Goal: Transaction & Acquisition: Purchase product/service

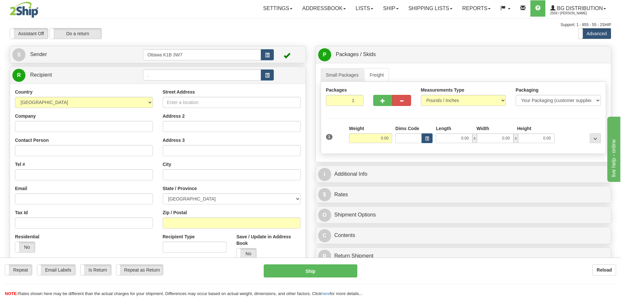
type input "."
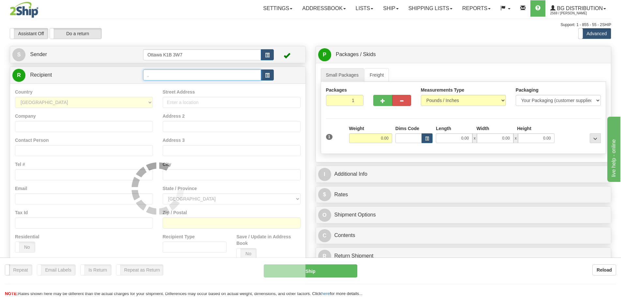
click at [190, 74] on input "." at bounding box center [202, 74] width 118 height 11
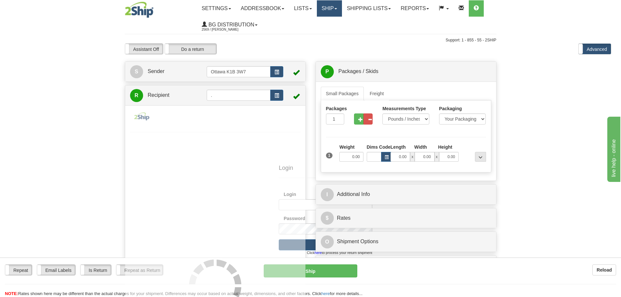
click at [340, 9] on link "Ship" at bounding box center [329, 8] width 25 height 16
click at [339, 19] on link "Ship Screen" at bounding box center [316, 23] width 52 height 8
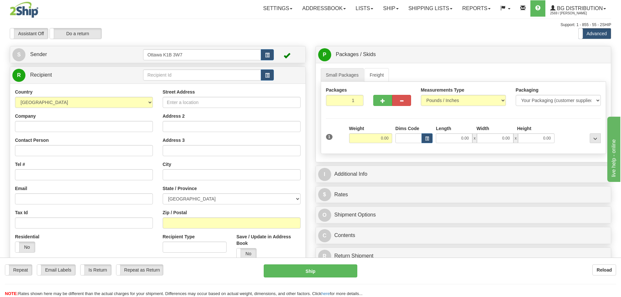
click at [164, 76] on div "Toggle navigation Settings Shipping Preferences Fields Preferences New" at bounding box center [310, 185] width 621 height 371
click at [164, 76] on input "text" at bounding box center [202, 74] width 118 height 11
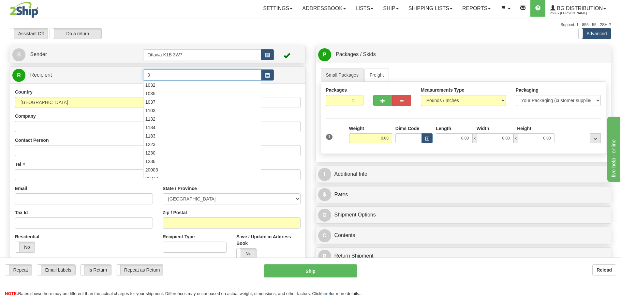
type input "3"
click at [301, 36] on div "Assistant On Assistant Off Do a return Do a return Previous Next Standard Advan…" at bounding box center [311, 33] width 612 height 11
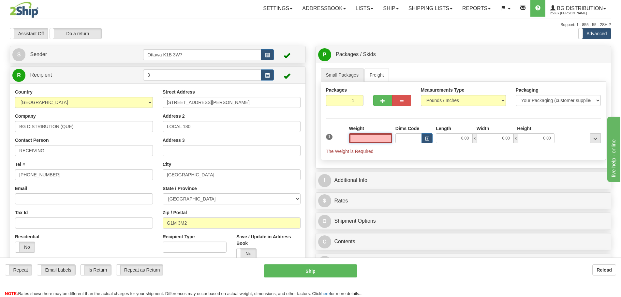
click at [370, 139] on input "text" at bounding box center [370, 138] width 43 height 10
type input "0.00"
drag, startPoint x: 350, startPoint y: 103, endPoint x: 483, endPoint y: 145, distance: 140.0
click at [464, 136] on div "Packages 1 1 Measurements Type" at bounding box center [464, 121] width 286 height 78
type input "4"
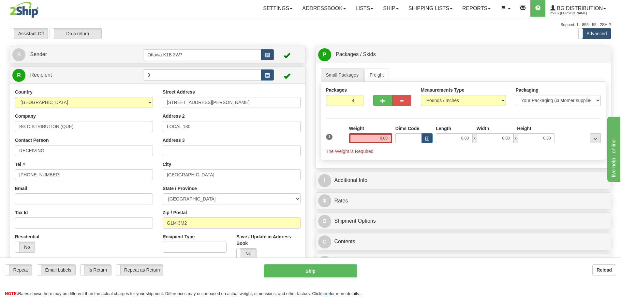
click at [428, 38] on div "Assistant On Assistant Off Do a return Do a return Previous Next Standard Advan…" at bounding box center [311, 33] width 612 height 11
click at [589, 54] on span "Pack / Skid Level" at bounding box center [590, 55] width 30 height 5
radio input "true"
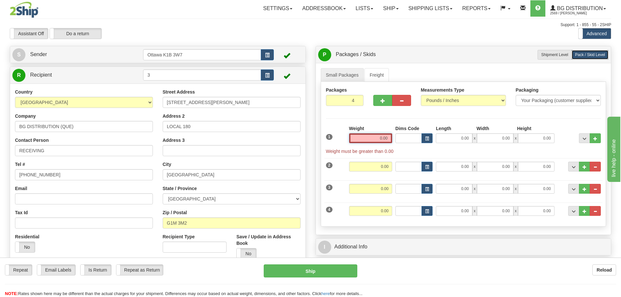
click at [372, 142] on input "0.00" at bounding box center [370, 138] width 43 height 10
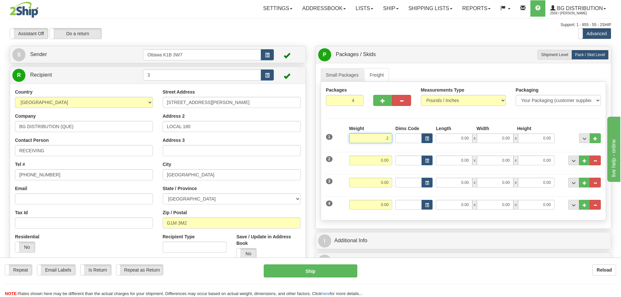
type input "."
type input "35.00"
click at [383, 162] on input "0.00" at bounding box center [370, 161] width 43 height 10
type input "7.00"
click at [389, 187] on input "0.00" at bounding box center [370, 183] width 43 height 10
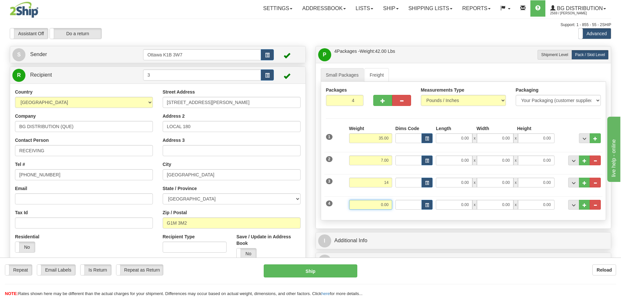
type input "14.00"
click at [382, 203] on input "0.00" at bounding box center [370, 205] width 43 height 10
type input "9.00"
click at [312, 168] on div "P Packages / Skids 4 Packages - Weight: 65.00 Lbs 1 Skids - Weight: 0.00 Lbs Sh…" at bounding box center [464, 259] width 306 height 426
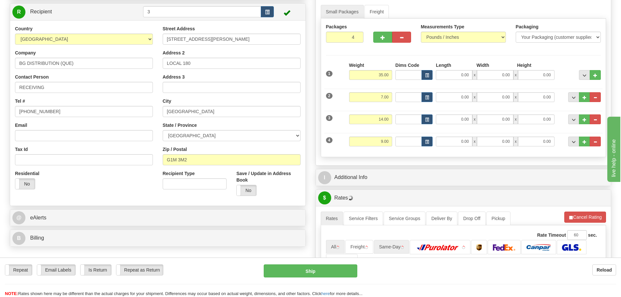
scroll to position [130, 0]
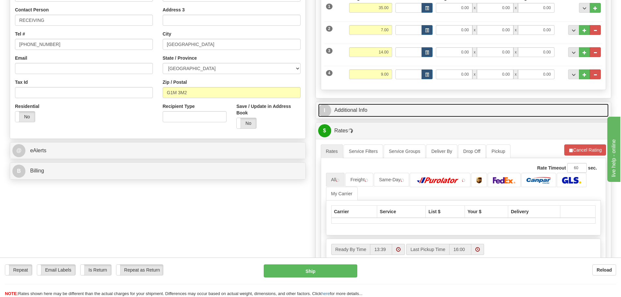
click at [399, 113] on link "I Additional Info" at bounding box center [463, 110] width 291 height 13
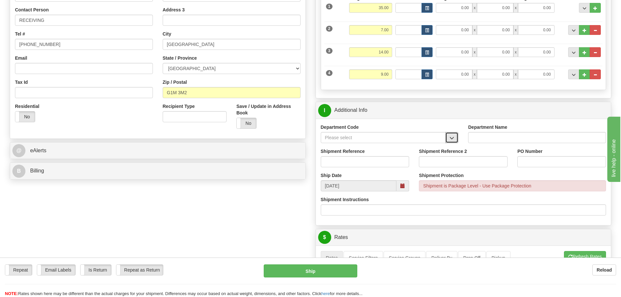
click at [456, 139] on button "button" at bounding box center [452, 137] width 13 height 11
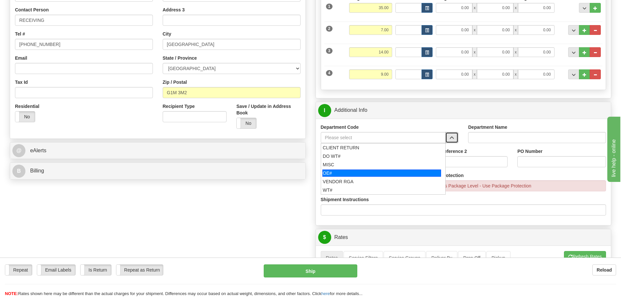
click at [390, 172] on div "OE#" at bounding box center [382, 173] width 119 height 7
type input "OE#"
type input "ORDERS"
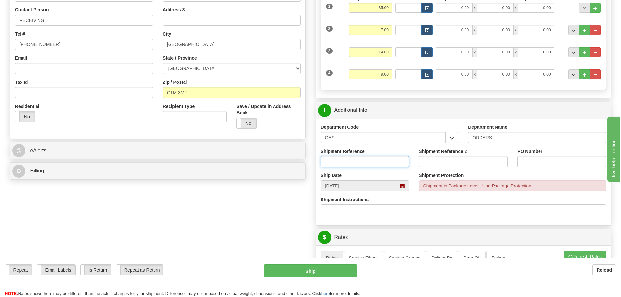
click at [372, 158] on input "Shipment Reference" at bounding box center [365, 161] width 89 height 11
drag, startPoint x: 379, startPoint y: 140, endPoint x: 97, endPoint y: 131, distance: 281.7
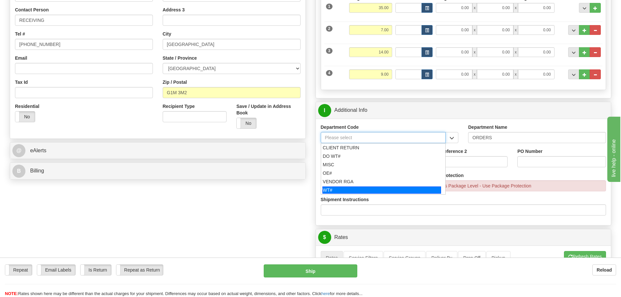
click at [354, 188] on div "WT#" at bounding box center [382, 190] width 119 height 7
type input "WT#"
type input "WAREHOUSE TRANSFERS"
type input "WT#"
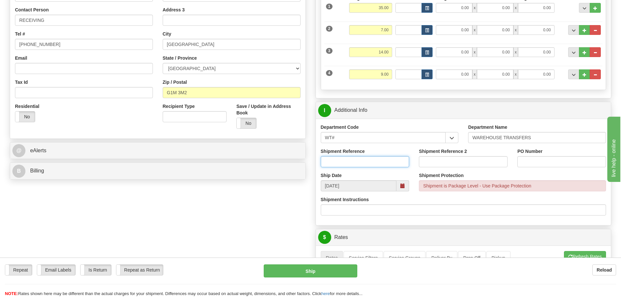
drag, startPoint x: 344, startPoint y: 162, endPoint x: 306, endPoint y: 146, distance: 41.3
click at [344, 162] on input "Shipment Reference" at bounding box center [365, 161] width 89 height 11
type input "165889-00"
click at [443, 157] on input "Shipment Reference 2" at bounding box center [463, 161] width 89 height 11
type input "165892-00"
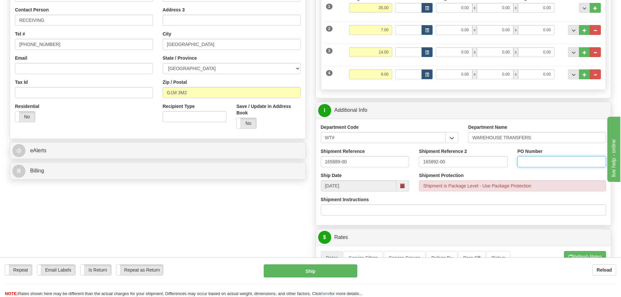
click at [550, 159] on input "PO Number" at bounding box center [562, 161] width 89 height 11
type input "N/A"
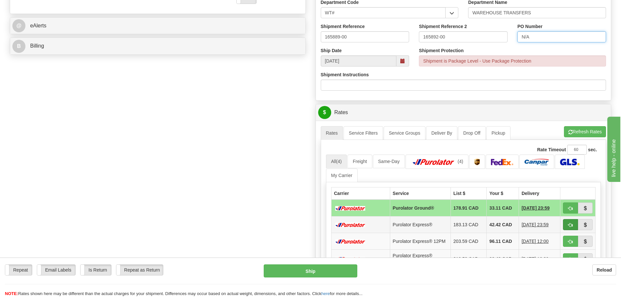
scroll to position [326, 0]
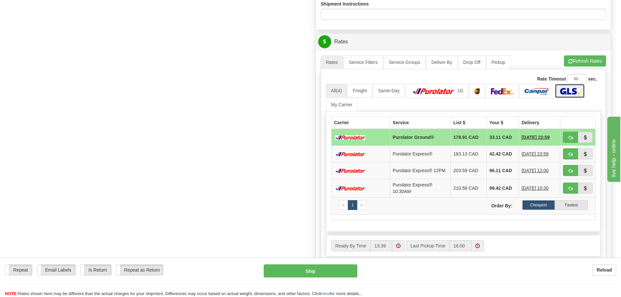
click at [574, 90] on img at bounding box center [569, 91] width 19 height 7
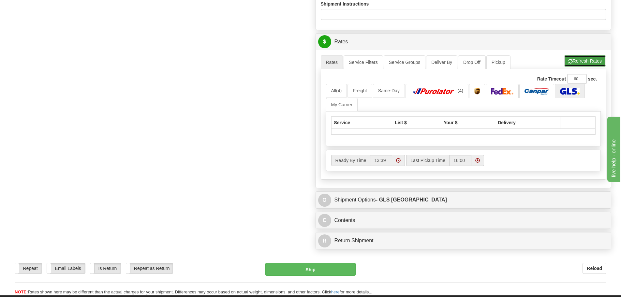
click at [577, 59] on button "Refresh Rates" at bounding box center [585, 60] width 42 height 11
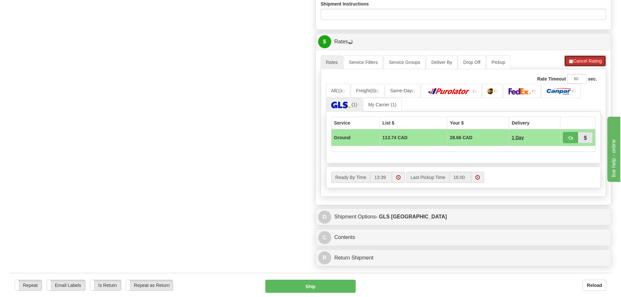
click at [577, 61] on button "Cancel Rating" at bounding box center [586, 60] width 42 height 11
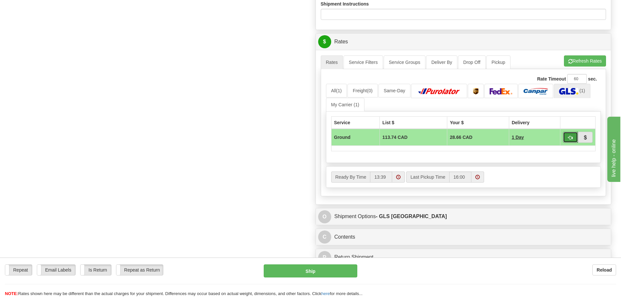
click at [573, 138] on button "button" at bounding box center [570, 137] width 15 height 11
type input "1"
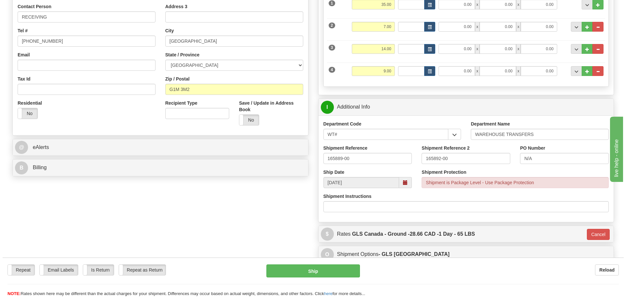
scroll to position [126, 0]
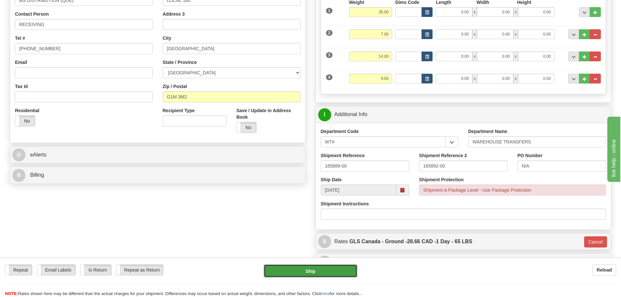
click at [327, 274] on button "Ship" at bounding box center [311, 271] width 94 height 13
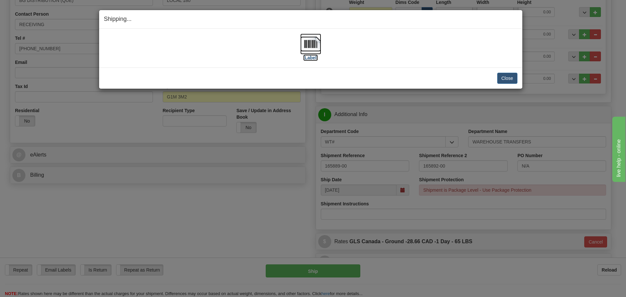
click at [312, 59] on label "[Label]" at bounding box center [310, 57] width 15 height 7
click at [504, 77] on button "Close" at bounding box center [508, 78] width 20 height 11
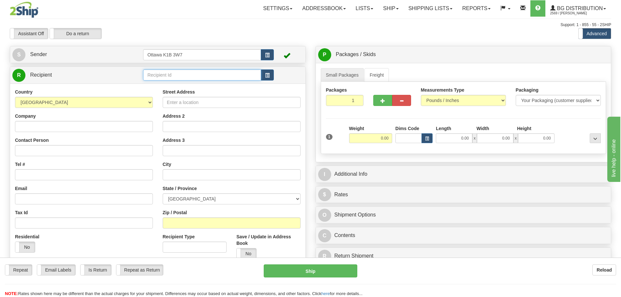
click at [199, 73] on input "text" at bounding box center [202, 74] width 118 height 11
type input "6"
type input "9"
click at [301, 39] on div "Toggle navigation Settings Shipping Preferences Fields Preferences New" at bounding box center [310, 185] width 621 height 371
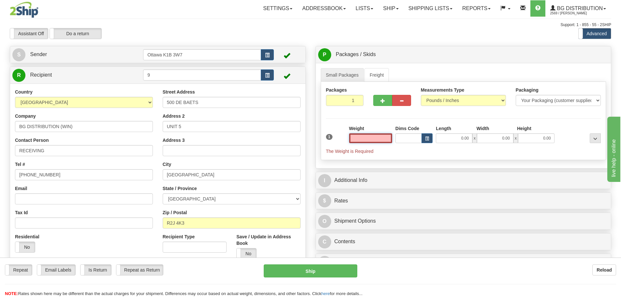
type input "4"
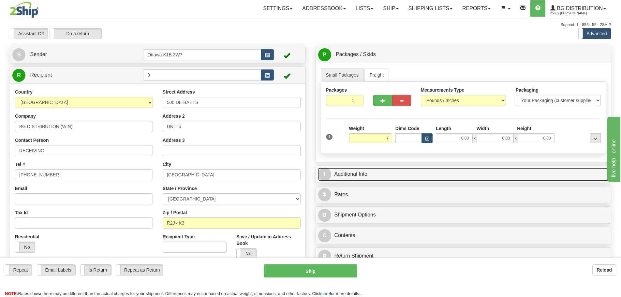
type input "7.00"
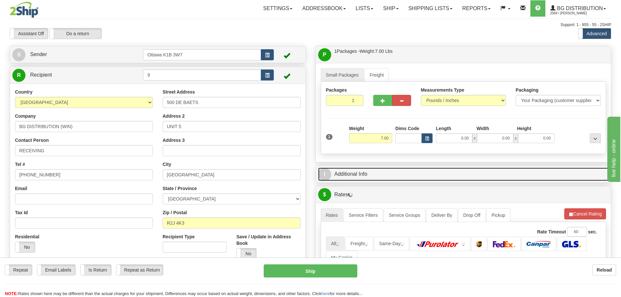
click at [410, 178] on link "I Additional Info" at bounding box center [463, 174] width 291 height 13
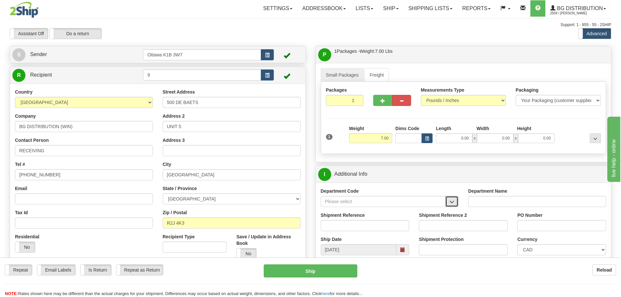
click at [452, 204] on span "button" at bounding box center [452, 202] width 5 height 4
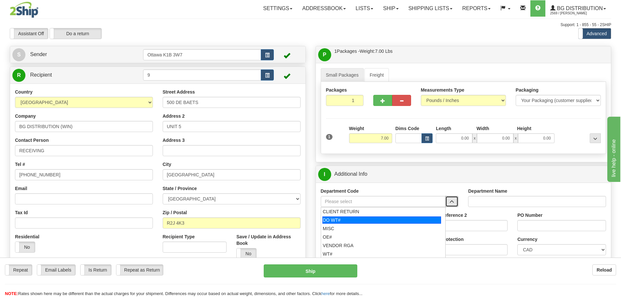
click at [396, 223] on div "DO WT#" at bounding box center [382, 220] width 119 height 7
type input "DO WT#"
type input "DIRECT ORDERS"
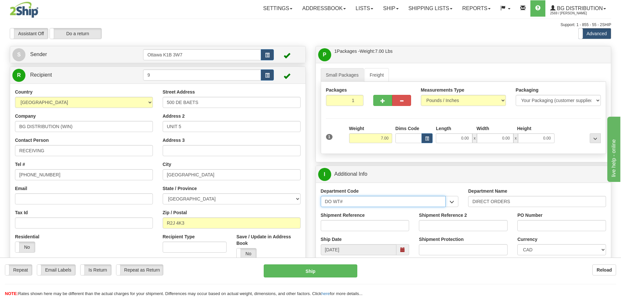
drag, startPoint x: 378, startPoint y: 201, endPoint x: 168, endPoint y: 238, distance: 213.7
click at [210, 46] on div "Create a label for the return Create Pickup Without Label S Sender" at bounding box center [311, 46] width 612 height 0
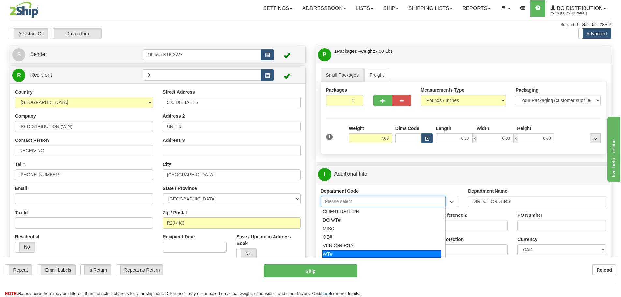
click at [345, 254] on div "WT#" at bounding box center [382, 254] width 119 height 7
type input "WT#"
type input "WAREHOUSE TRANSFERS"
type input "WT#"
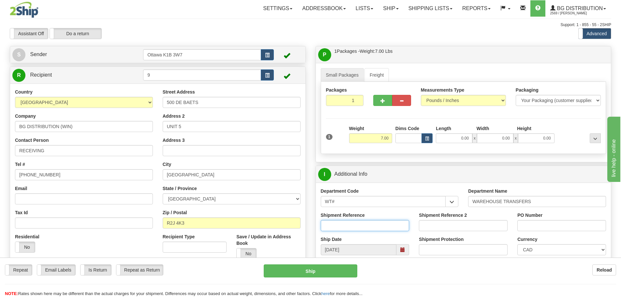
click at [348, 224] on input "Shipment Reference" at bounding box center [365, 225] width 89 height 11
paste input "166011-00"
type input "166011-00"
click at [528, 223] on input "PO Number" at bounding box center [562, 225] width 89 height 11
type input "N/A"
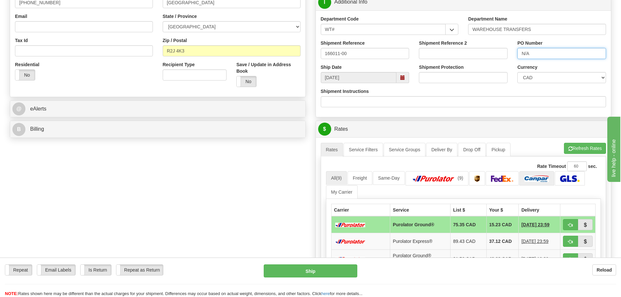
scroll to position [228, 0]
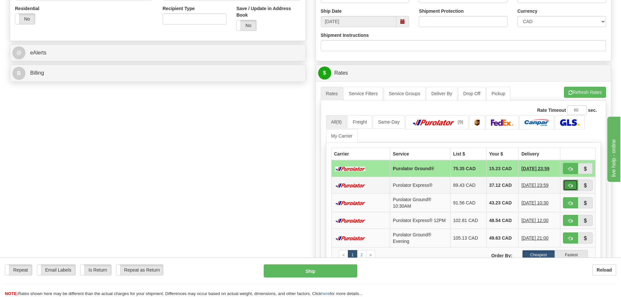
click at [564, 189] on button "button" at bounding box center [570, 185] width 15 height 11
type input "202"
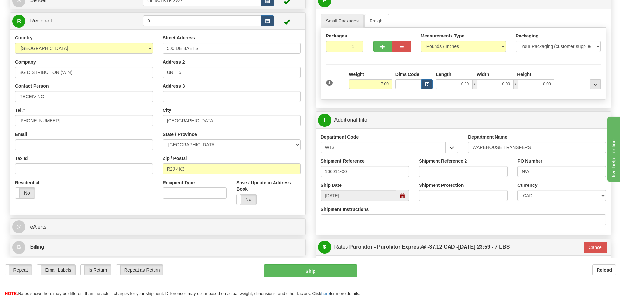
scroll to position [65, 0]
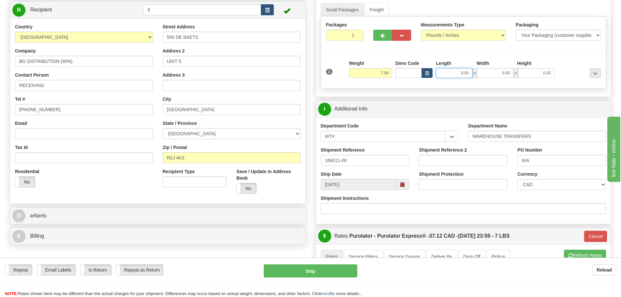
click at [459, 69] on input "0.00" at bounding box center [454, 73] width 37 height 10
type input "37.00"
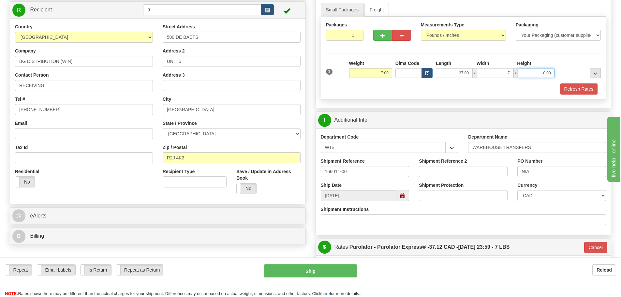
type input "7.00"
type input "4.50"
click at [590, 92] on button "Refresh Rates" at bounding box center [579, 89] width 38 height 11
type input "202"
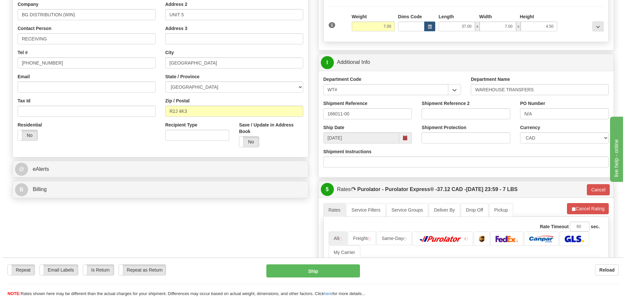
scroll to position [163, 0]
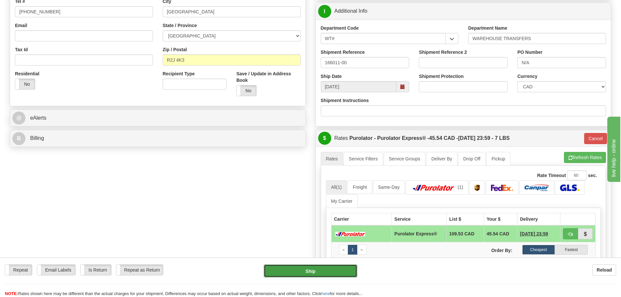
click at [285, 275] on button "Ship" at bounding box center [311, 271] width 94 height 13
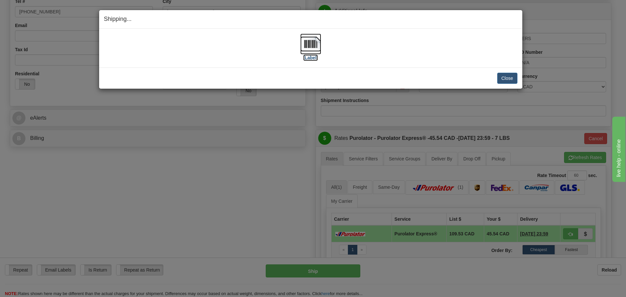
click at [310, 60] on label "[Label]" at bounding box center [310, 57] width 15 height 7
click at [511, 79] on button "Close" at bounding box center [508, 78] width 20 height 11
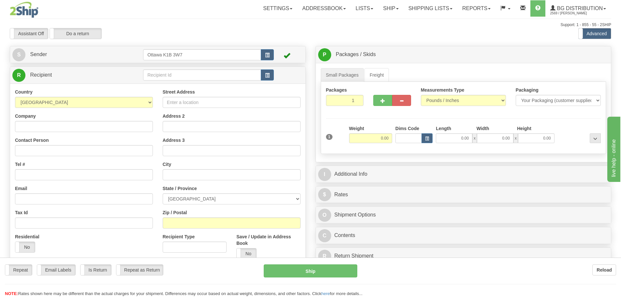
click at [172, 74] on div "Toggle navigation Settings Shipping Preferences Fields Preferences New" at bounding box center [310, 185] width 621 height 371
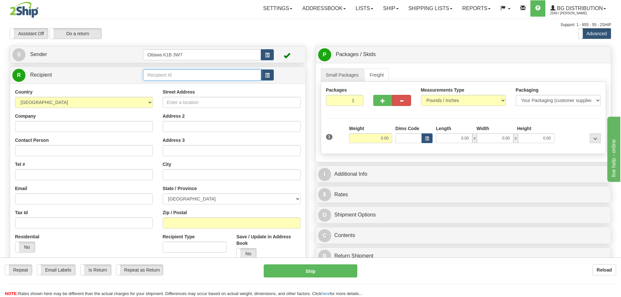
click at [172, 74] on input "text" at bounding box center [202, 74] width 118 height 11
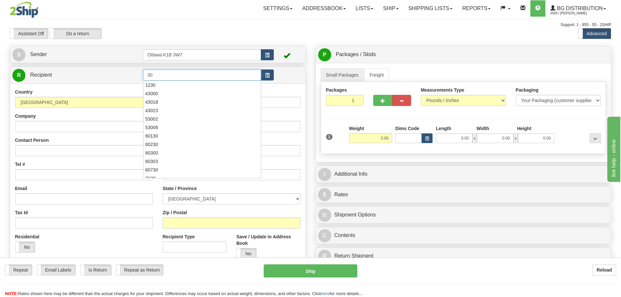
type input "3"
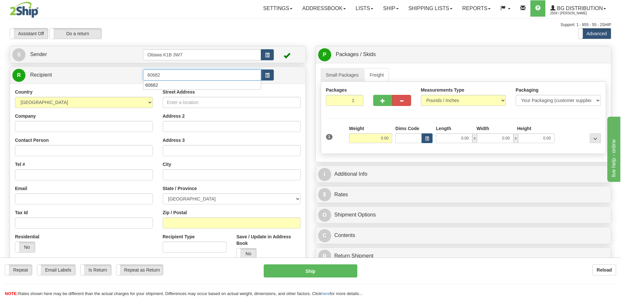
type input "60682"
click at [236, 33] on div "Assistant On Assistant Off Do a return Do a return" at bounding box center [132, 33] width 255 height 11
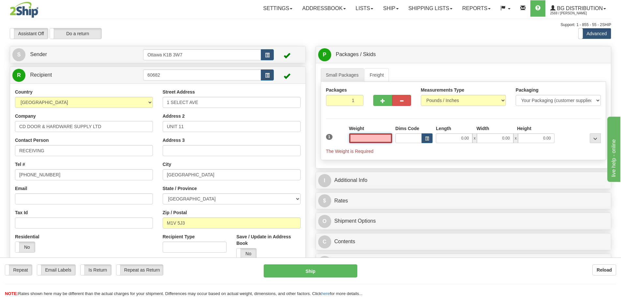
click at [363, 141] on input "text" at bounding box center [370, 138] width 43 height 10
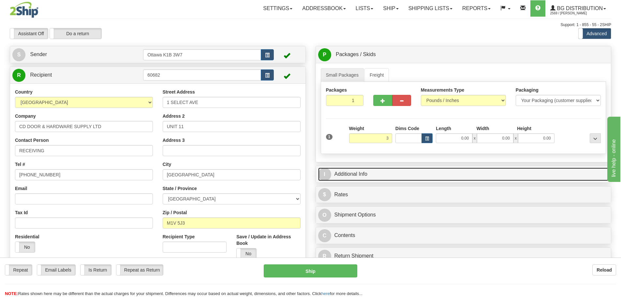
type input "3.00"
click at [411, 168] on link "I Additional Info" at bounding box center [463, 174] width 291 height 13
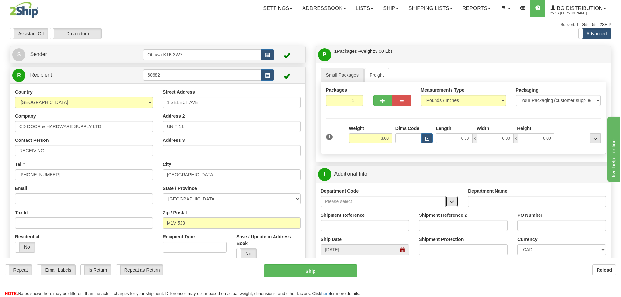
click at [450, 201] on span "button" at bounding box center [452, 202] width 5 height 4
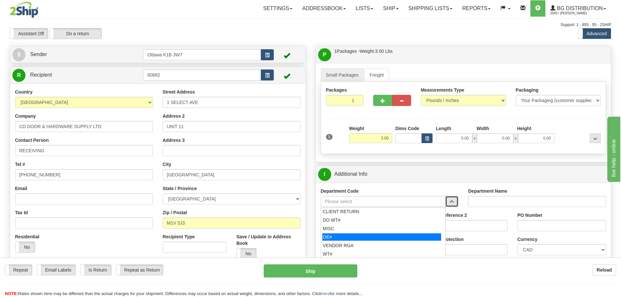
click at [363, 238] on div "OE#" at bounding box center [382, 237] width 119 height 7
type input "OE#"
type input "ORDERS"
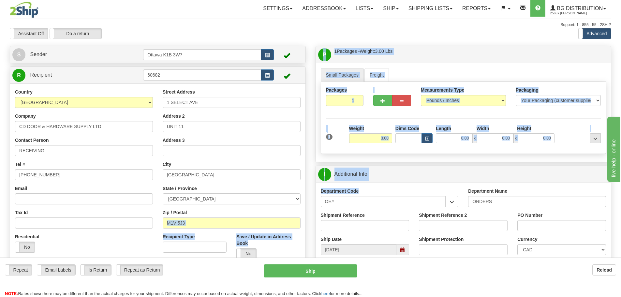
drag, startPoint x: 363, startPoint y: 207, endPoint x: 290, endPoint y: 209, distance: 73.4
click at [290, 46] on div "Create a label for the return Create Pickup Without Label S Sender" at bounding box center [311, 46] width 612 height 0
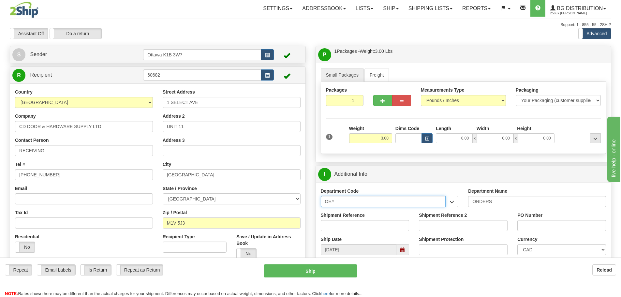
drag, startPoint x: 346, startPoint y: 202, endPoint x: 292, endPoint y: 209, distance: 53.9
click at [285, 46] on div "Create a label for the return Create Pickup Without Label S Sender" at bounding box center [311, 46] width 612 height 0
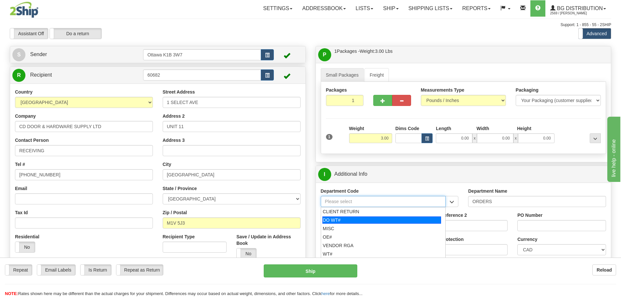
click at [384, 222] on div "DO WT#" at bounding box center [382, 220] width 119 height 7
type input "DO WT#"
type input "DIRECT ORDERS"
type input "DO WT#"
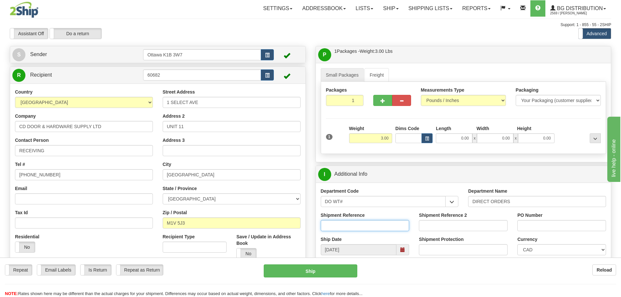
click at [364, 227] on input "Shipment Reference" at bounding box center [365, 225] width 89 height 11
type input "166006-00"
click at [532, 221] on input "PO Number" at bounding box center [562, 225] width 89 height 11
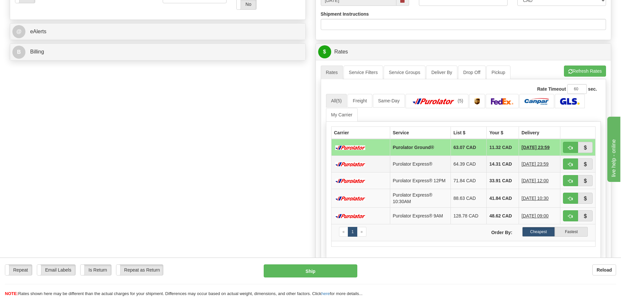
scroll to position [261, 0]
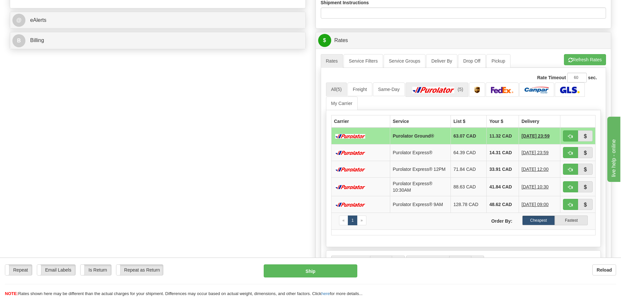
type input "01958"
click at [418, 92] on img at bounding box center [434, 90] width 46 height 7
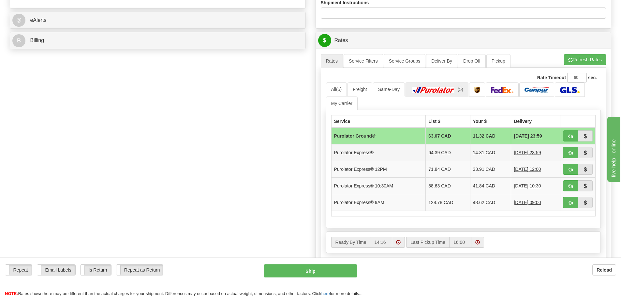
click at [378, 152] on td "Purolator Express®" at bounding box center [378, 152] width 95 height 17
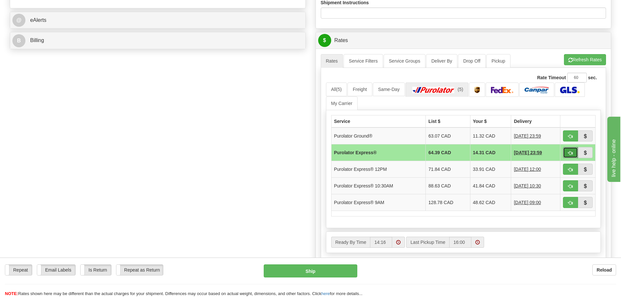
click at [571, 152] on span "button" at bounding box center [571, 153] width 5 height 4
type input "202"
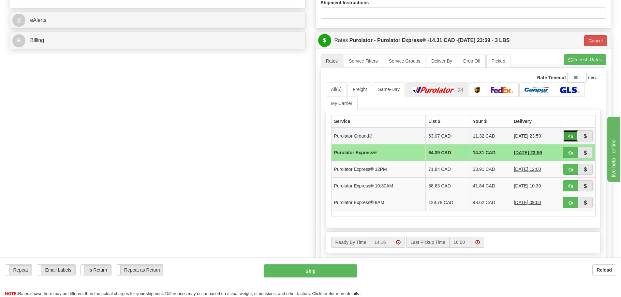
click at [566, 138] on button "button" at bounding box center [570, 135] width 15 height 11
type input "260"
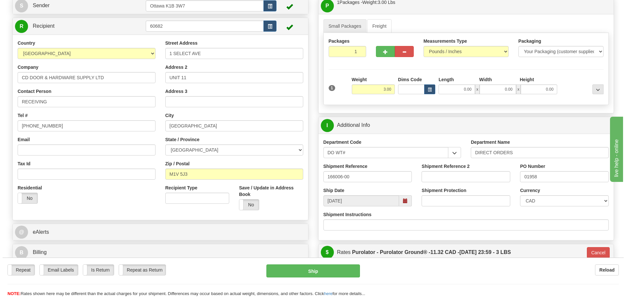
scroll to position [65, 0]
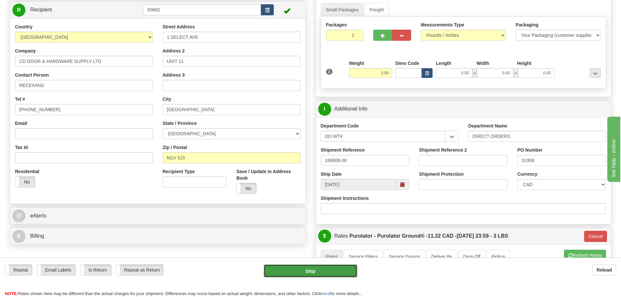
click at [300, 270] on button "Ship" at bounding box center [311, 271] width 94 height 13
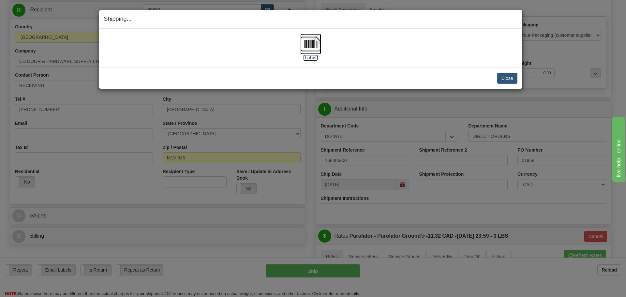
click at [312, 57] on label "[Label]" at bounding box center [310, 57] width 15 height 7
click at [510, 75] on button "Close" at bounding box center [508, 78] width 20 height 11
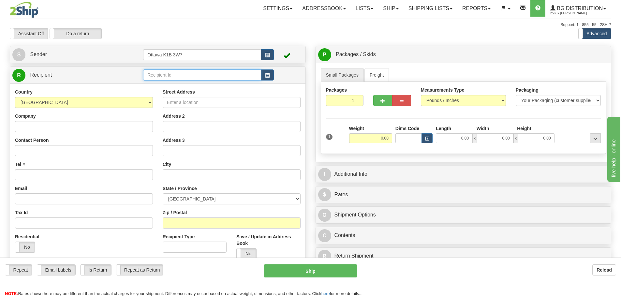
click at [210, 70] on input "text" at bounding box center [202, 74] width 118 height 11
drag, startPoint x: 332, startPoint y: 98, endPoint x: 461, endPoint y: 135, distance: 133.9
click at [463, 130] on div "Packages 1 1 Measurements Type" at bounding box center [464, 118] width 286 height 72
type input "6"
click at [409, 125] on div "Packages 6 1 Measurements Type" at bounding box center [464, 118] width 286 height 72
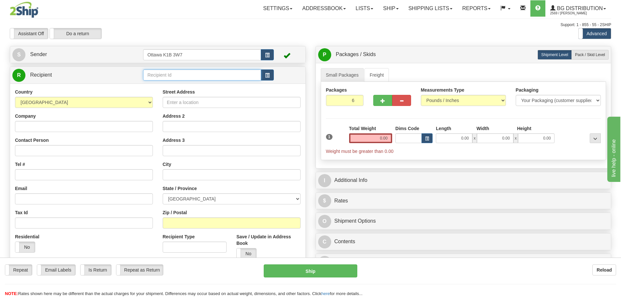
click at [190, 76] on input "text" at bounding box center [202, 74] width 118 height 11
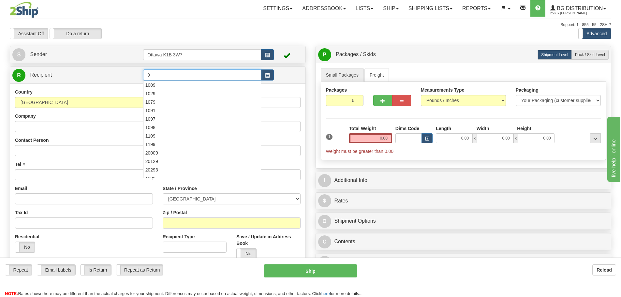
type input "9"
click at [281, 44] on div "Toggle navigation Settings Shipping Preferences Fields Preferences New" at bounding box center [310, 185] width 621 height 371
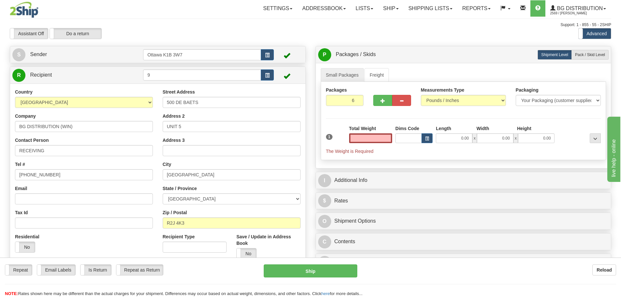
type input "0.00"
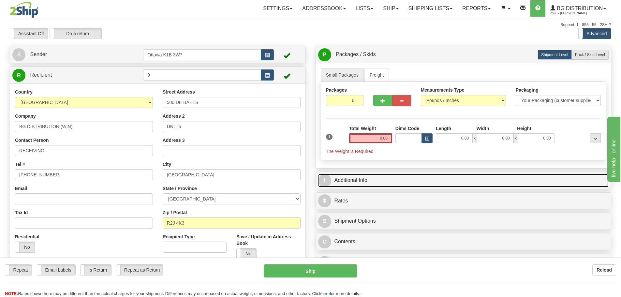
click at [373, 180] on link "I Additional Info" at bounding box center [463, 180] width 291 height 13
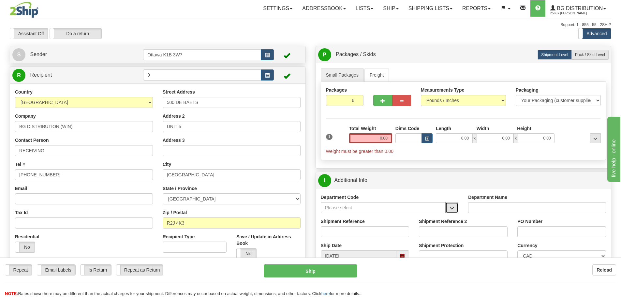
click at [453, 211] on button "button" at bounding box center [452, 207] width 13 height 11
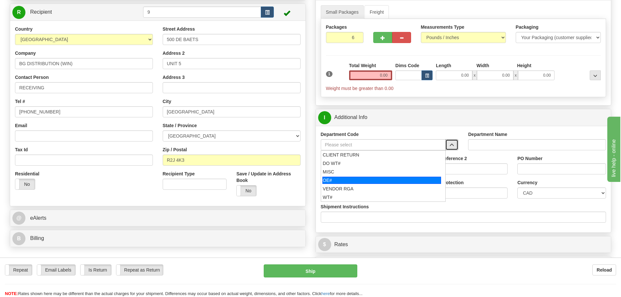
scroll to position [65, 0]
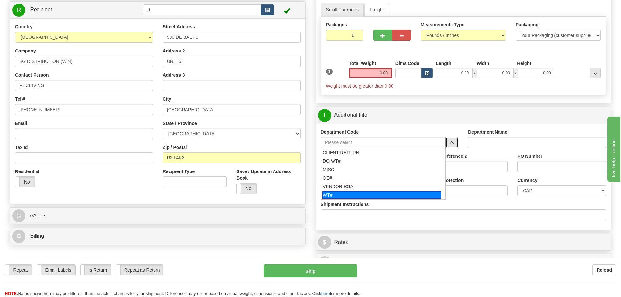
click at [340, 194] on div "WT#" at bounding box center [382, 195] width 119 height 7
type input "WT#"
type input "WAREHOUSE TRANSFERS"
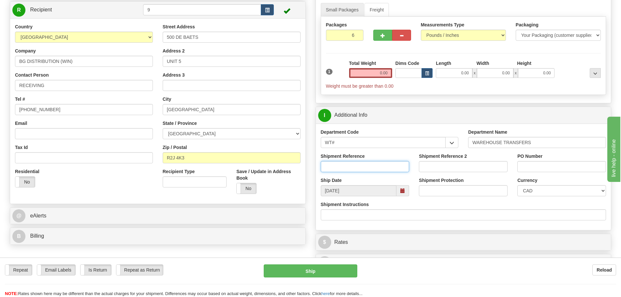
click at [347, 171] on input "Shipment Reference" at bounding box center [365, 166] width 89 height 11
type input "165801-00"
click at [461, 167] on input "Shipment Reference 2" at bounding box center [463, 166] width 89 height 11
type input "165873-00"
click at [549, 166] on input "PO Number" at bounding box center [562, 166] width 89 height 11
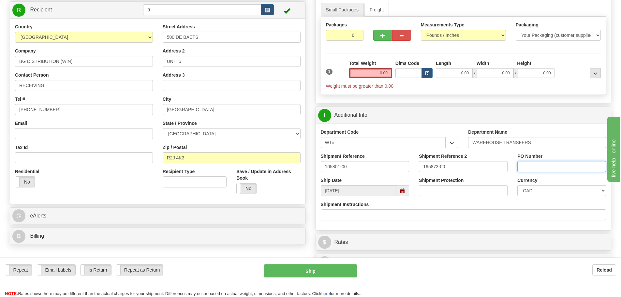
type input "N/A"
click at [376, 73] on input "0.00" at bounding box center [370, 73] width 43 height 10
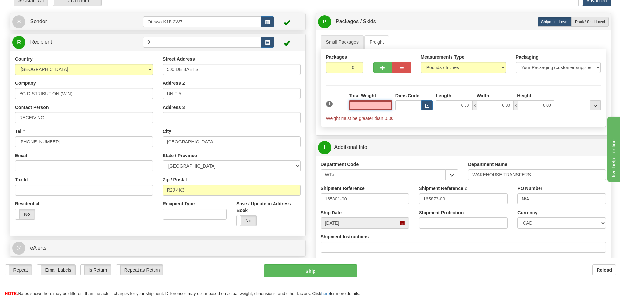
scroll to position [33, 0]
type input "0.00"
click at [592, 19] on label "Pack / Skid Level Pack.." at bounding box center [590, 22] width 37 height 10
radio input "true"
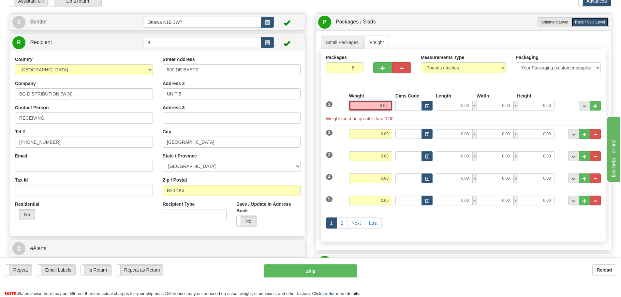
click at [374, 103] on input "0.00" at bounding box center [370, 106] width 43 height 10
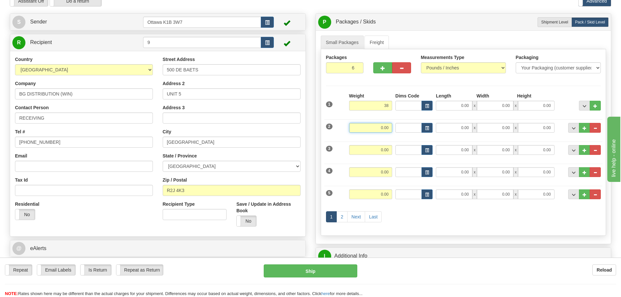
type input "38.00"
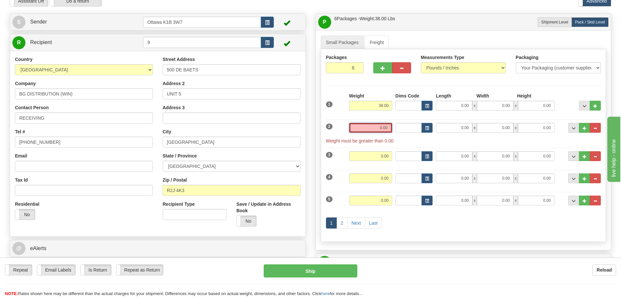
click at [384, 129] on input "0.00" at bounding box center [370, 128] width 43 height 10
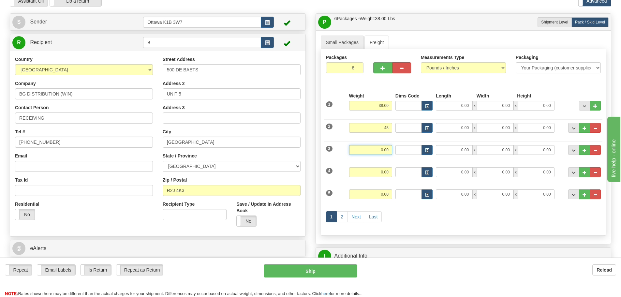
type input "48.00"
click at [383, 151] on input "0.00" at bounding box center [370, 150] width 43 height 10
type input "15.00"
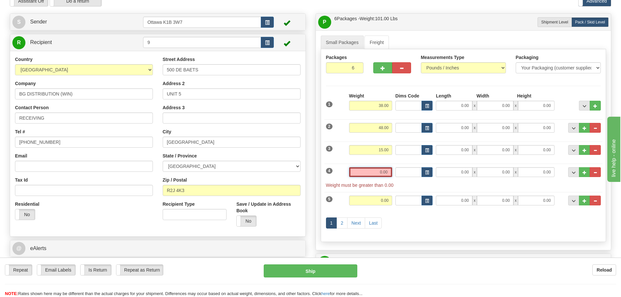
click at [388, 176] on input "0.00" at bounding box center [370, 172] width 43 height 10
type input "1"
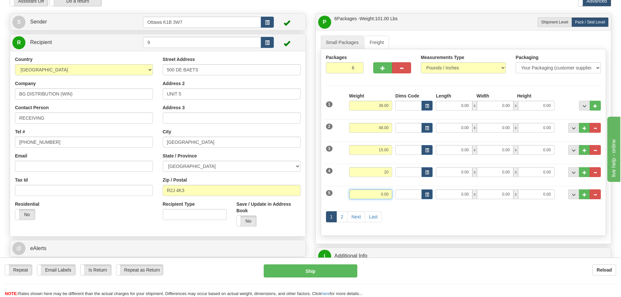
type input "20.00"
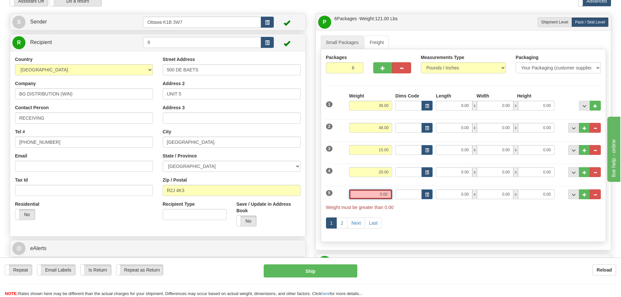
click at [382, 196] on input "0.00" at bounding box center [370, 195] width 43 height 10
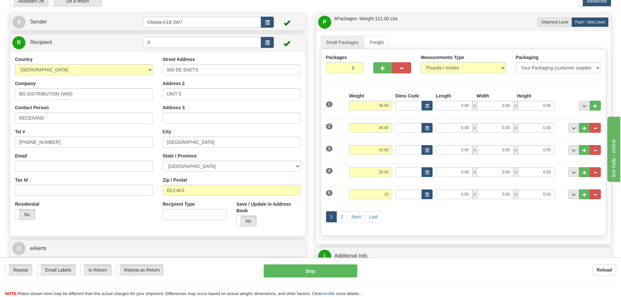
click at [429, 220] on div "1 2 Next Last" at bounding box center [464, 218] width 279 height 26
type input "15.00"
click at [371, 216] on link "Last" at bounding box center [373, 216] width 17 height 11
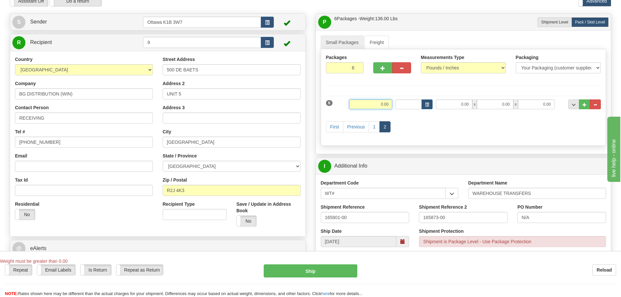
click at [374, 105] on input "0.00" at bounding box center [370, 105] width 43 height 10
type input "10.00"
click at [419, 120] on div "First Previous 1 2" at bounding box center [464, 128] width 279 height 26
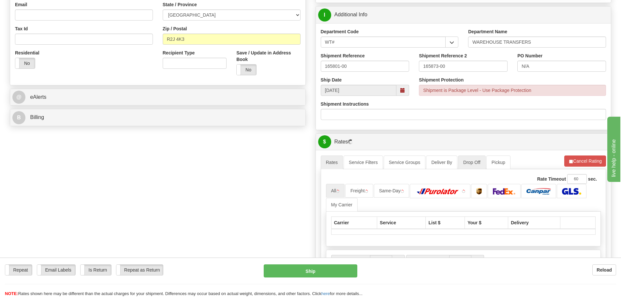
scroll to position [196, 0]
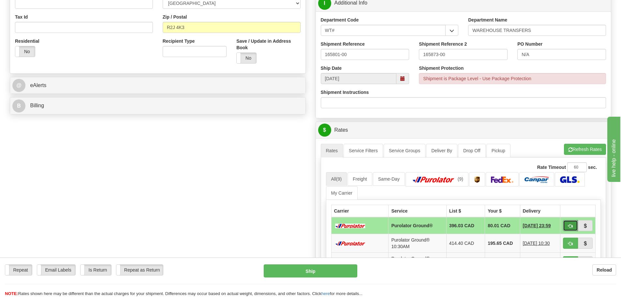
click at [565, 228] on button "button" at bounding box center [570, 225] width 15 height 11
type input "260"
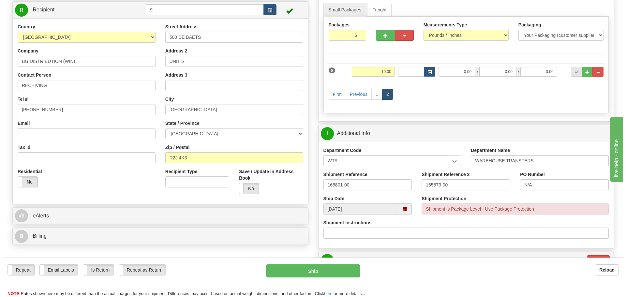
scroll to position [98, 0]
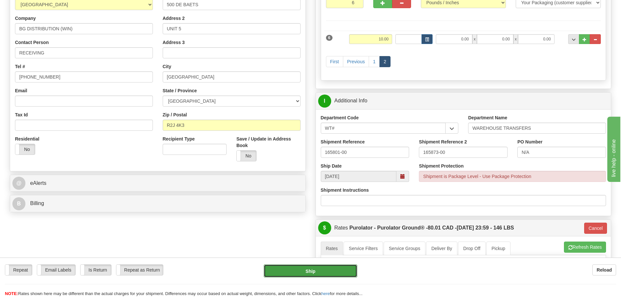
click at [334, 269] on button "Ship" at bounding box center [311, 271] width 94 height 13
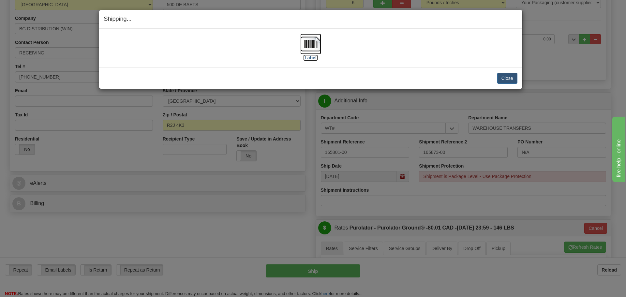
click at [308, 59] on label "[Label]" at bounding box center [310, 57] width 15 height 7
click at [508, 79] on button "Close" at bounding box center [508, 78] width 20 height 11
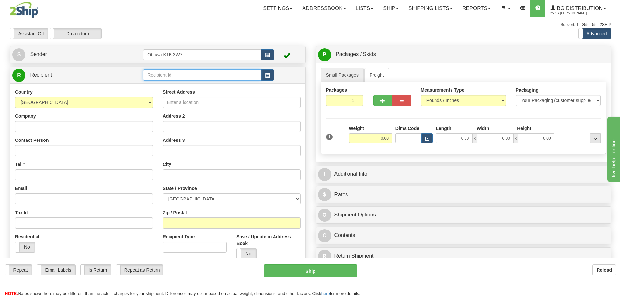
click at [179, 75] on input "text" at bounding box center [202, 74] width 118 height 11
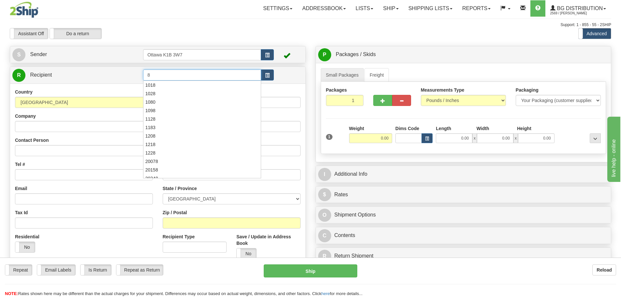
type input "8"
click at [198, 34] on div "Assistant On Assistant Off Do a return Do a return" at bounding box center [132, 33] width 255 height 11
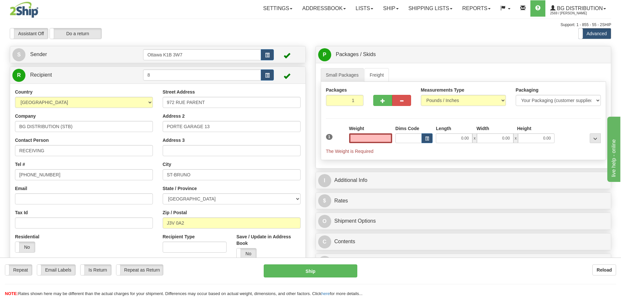
type input "0.00"
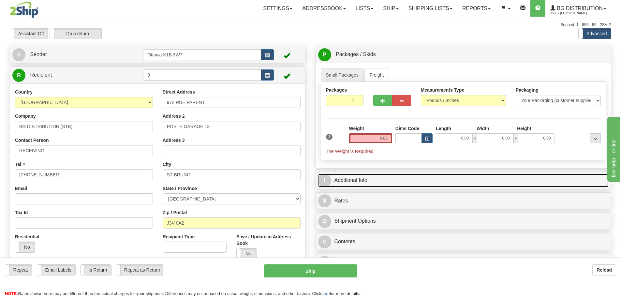
click at [373, 181] on link "I Additional Info" at bounding box center [463, 180] width 291 height 13
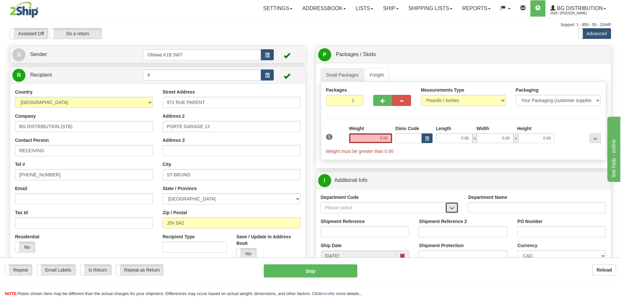
click at [453, 210] on span "button" at bounding box center [452, 208] width 5 height 4
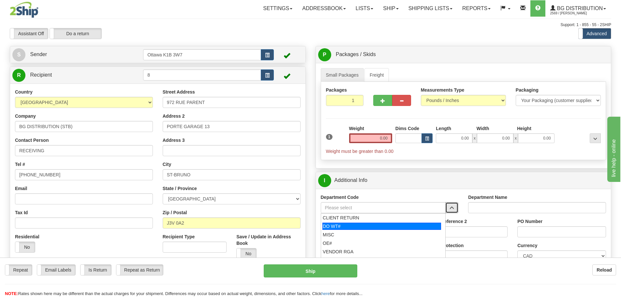
scroll to position [65, 0]
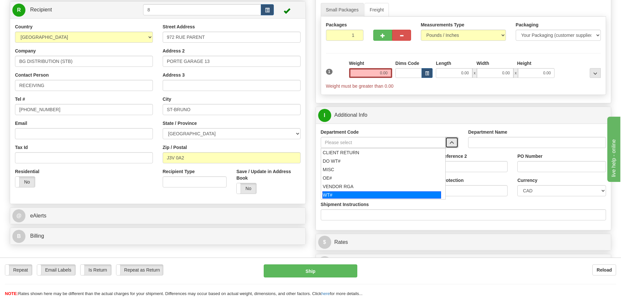
click at [356, 193] on div "WT#" at bounding box center [382, 195] width 119 height 7
type input "WT#"
type input "WAREHOUSE TRANSFERS"
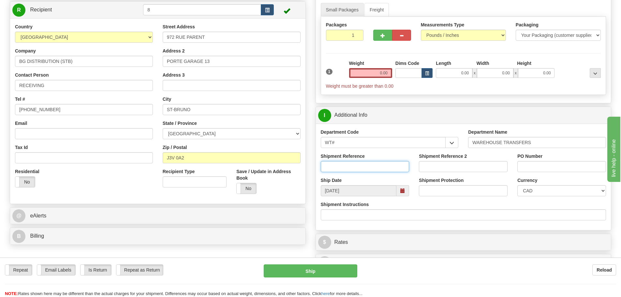
click at [361, 170] on input "Shipment Reference" at bounding box center [365, 166] width 89 height 11
type input "165966-00"
click at [446, 170] on input "Shipment Reference 2" at bounding box center [463, 166] width 89 height 11
type input "166033-00"
click at [550, 171] on input "PO Number" at bounding box center [562, 166] width 89 height 11
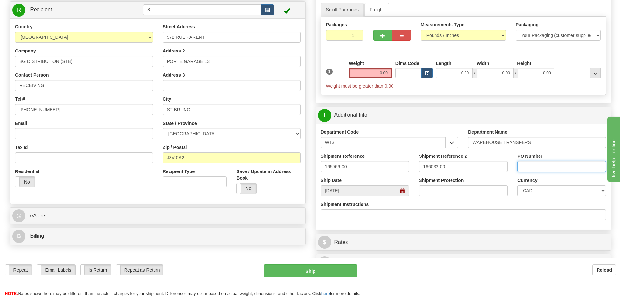
type input "N/A"
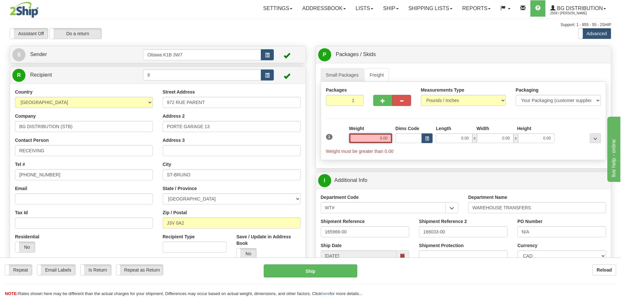
click at [373, 134] on input "0.00" at bounding box center [370, 138] width 43 height 10
type input "0.00"
drag, startPoint x: 345, startPoint y: 103, endPoint x: 450, endPoint y: 176, distance: 127.0
click at [391, 118] on div "Packages 1 1 Measurements Type" at bounding box center [464, 121] width 286 height 78
type input "5"
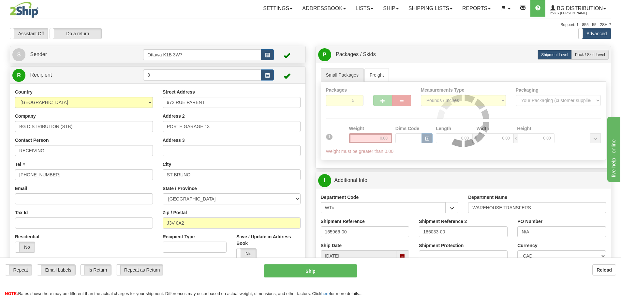
click at [418, 112] on div "Packages 5 1 Measurements Type" at bounding box center [464, 121] width 286 height 78
click at [605, 59] on label "Pack / Skid Level Pack.." at bounding box center [590, 55] width 37 height 10
radio input "true"
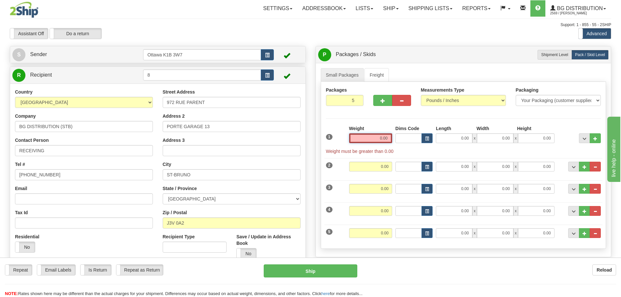
click at [360, 139] on input "0.00" at bounding box center [370, 138] width 43 height 10
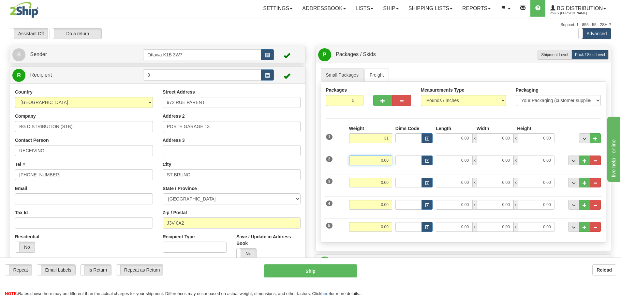
type input "31.00"
drag, startPoint x: 388, startPoint y: 164, endPoint x: 398, endPoint y: 167, distance: 10.5
click at [388, 164] on input "0.00" at bounding box center [370, 161] width 43 height 10
type input "39.00"
click at [389, 186] on input "0.00" at bounding box center [370, 183] width 43 height 10
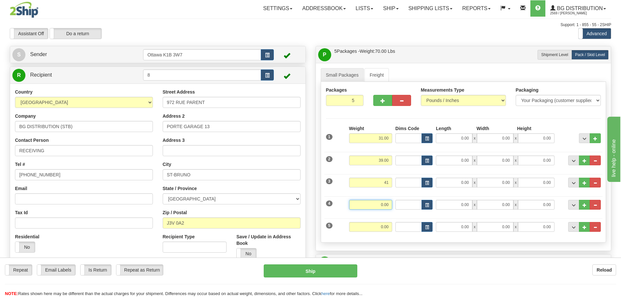
type input "41.00"
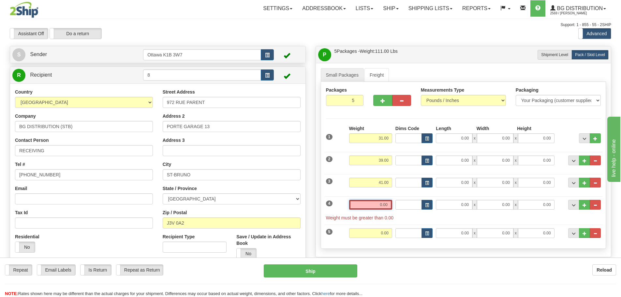
click at [389, 209] on input "0.00" at bounding box center [370, 205] width 43 height 10
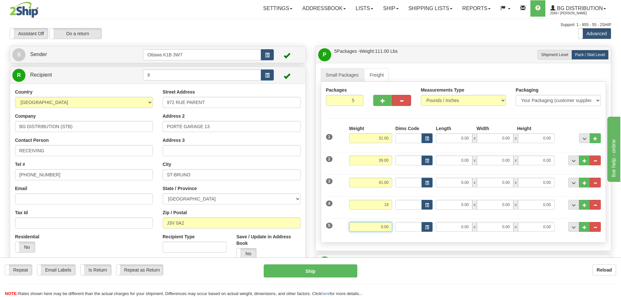
type input "19.00"
drag, startPoint x: 375, startPoint y: 230, endPoint x: 381, endPoint y: 243, distance: 14.4
click at [375, 230] on input "0.00" at bounding box center [370, 227] width 43 height 10
type input "0.00"
click at [450, 199] on div "4 Weight 19.00 Dims Code Length Width Height" at bounding box center [464, 204] width 279 height 22
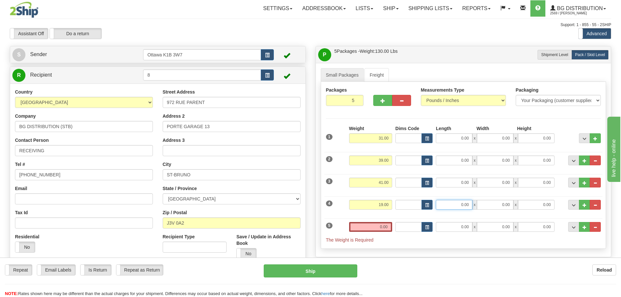
click at [450, 201] on input "0.00" at bounding box center [454, 205] width 37 height 10
type input "75.00"
click at [376, 225] on input "0.00" at bounding box center [370, 227] width 43 height 10
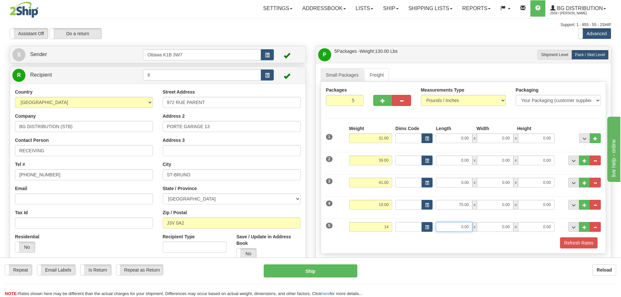
type input "14.00"
click at [459, 224] on input "0.00" at bounding box center [454, 227] width 37 height 10
type input "92.00"
click at [591, 246] on button "Refresh Rates" at bounding box center [579, 243] width 38 height 11
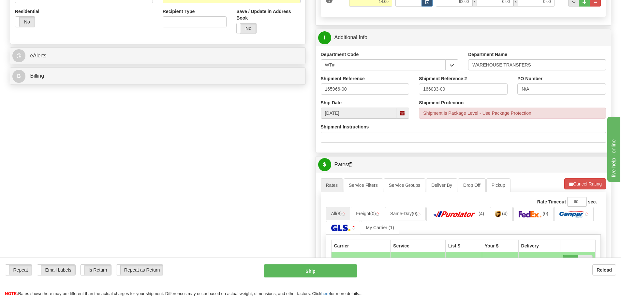
scroll to position [294, 0]
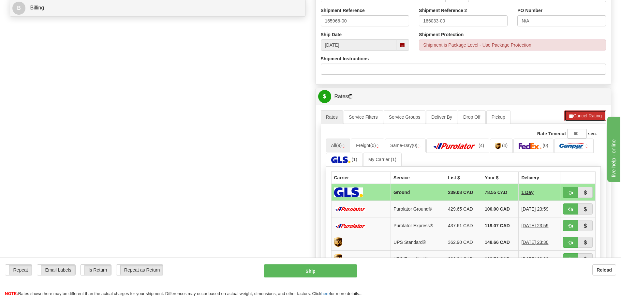
click at [582, 120] on button "Cancel Rating" at bounding box center [586, 115] width 42 height 11
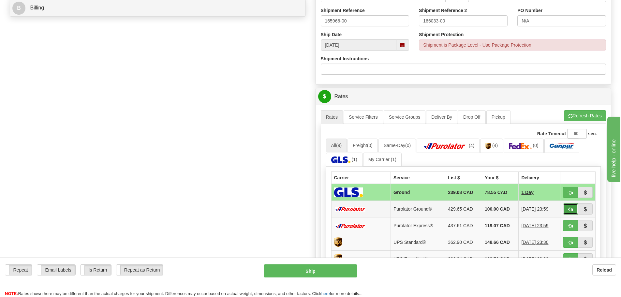
click at [571, 213] on button "button" at bounding box center [570, 209] width 15 height 11
type input "260"
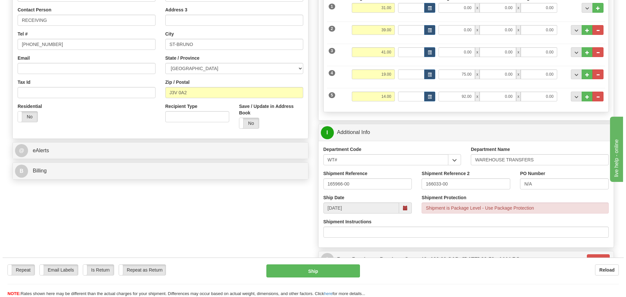
scroll to position [163, 0]
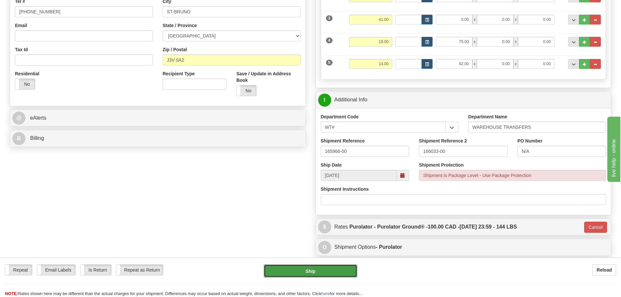
click at [330, 276] on button "Ship" at bounding box center [311, 271] width 94 height 13
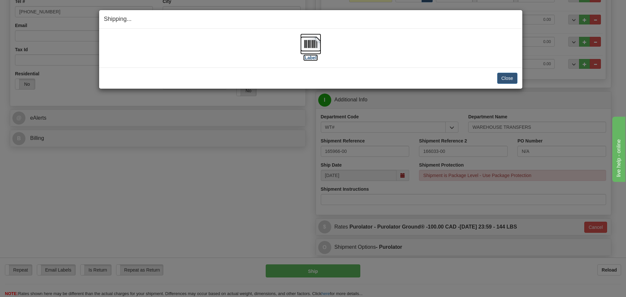
click at [311, 59] on label "[Label]" at bounding box center [310, 57] width 15 height 7
click at [506, 78] on button "Close" at bounding box center [508, 78] width 20 height 11
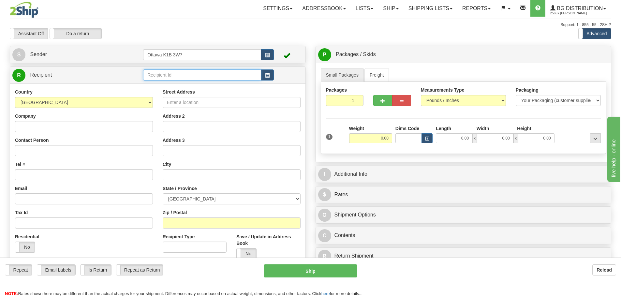
click at [215, 73] on input "text" at bounding box center [202, 74] width 118 height 11
type input "60003"
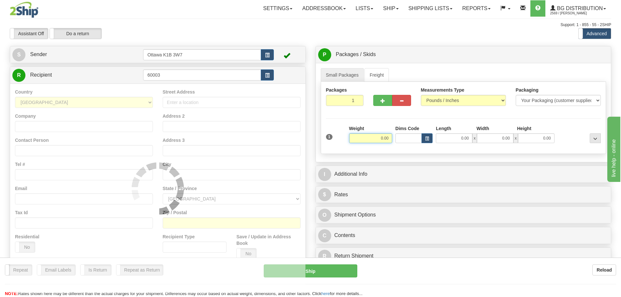
click at [222, 43] on div "Toggle navigation Settings Shipping Preferences Fields Preferences New" at bounding box center [310, 185] width 621 height 371
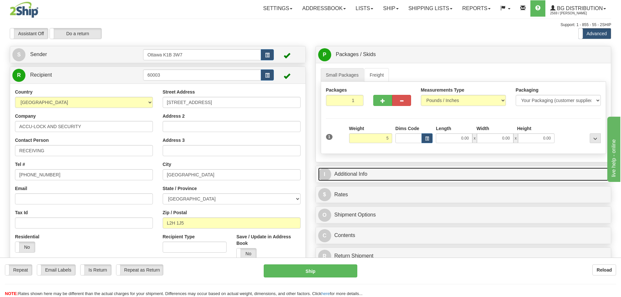
type input "5.00"
drag, startPoint x: 454, startPoint y: 173, endPoint x: 458, endPoint y: 172, distance: 3.3
click at [454, 173] on link "I Additional Info" at bounding box center [463, 174] width 291 height 13
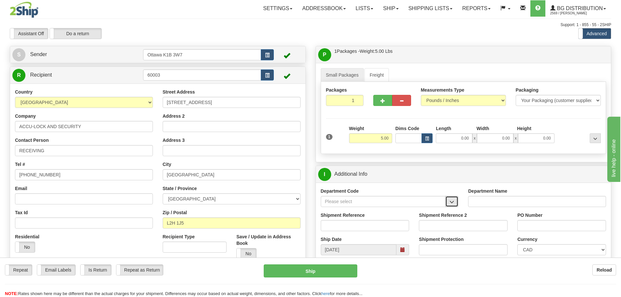
drag, startPoint x: 453, startPoint y: 199, endPoint x: 451, endPoint y: 204, distance: 5.3
click at [449, 203] on button "button" at bounding box center [452, 201] width 13 height 11
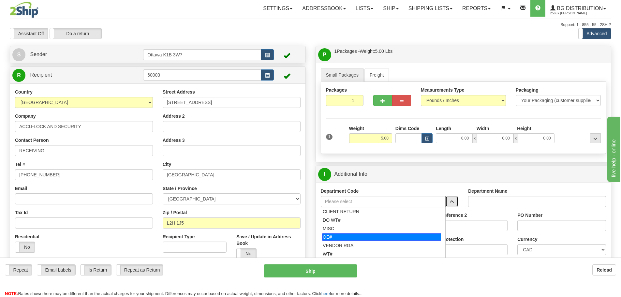
click at [379, 236] on div "OE#" at bounding box center [382, 237] width 119 height 7
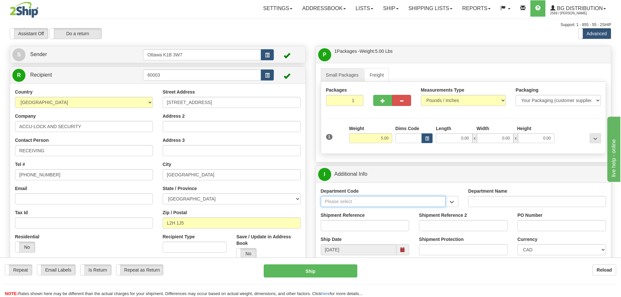
type input "OE#"
type input "ORDERS"
click at [376, 225] on input "Shipment Reference" at bounding box center [365, 225] width 89 height 11
drag, startPoint x: 346, startPoint y: 202, endPoint x: 211, endPoint y: 215, distance: 135.8
click at [207, 46] on div "Create a label for the return Create Pickup Without Label S Sender" at bounding box center [311, 46] width 612 height 0
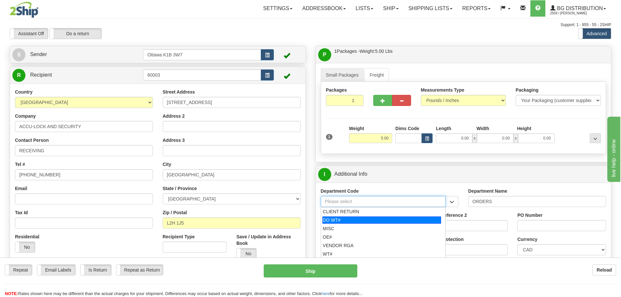
click at [389, 218] on div "DO WT#" at bounding box center [382, 220] width 119 height 7
type input "DO WT#"
type input "DIRECT ORDERS"
type input "DO WT#"
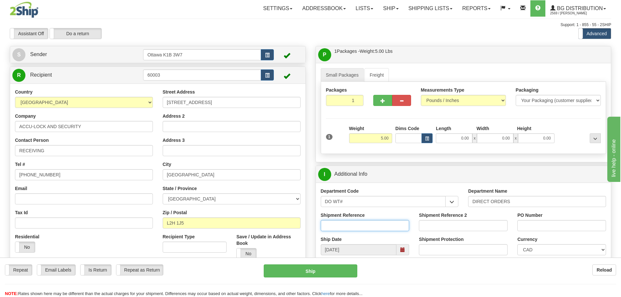
click at [386, 222] on input "Shipment Reference" at bounding box center [365, 225] width 89 height 11
type input "165974-00"
click at [536, 223] on input "PO Number" at bounding box center [562, 225] width 89 height 11
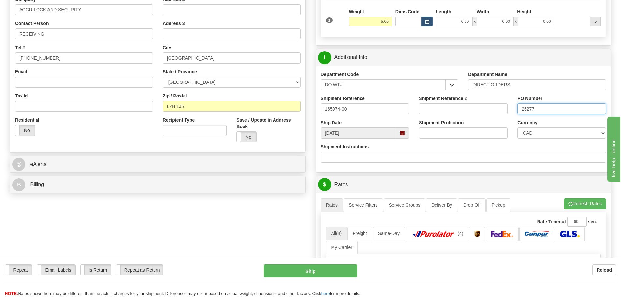
scroll to position [228, 0]
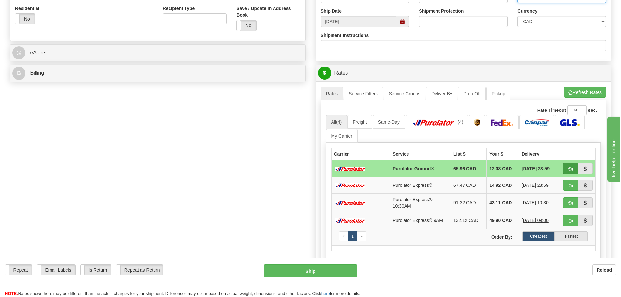
type input "26277"
click at [567, 169] on button "button" at bounding box center [570, 168] width 15 height 11
type input "260"
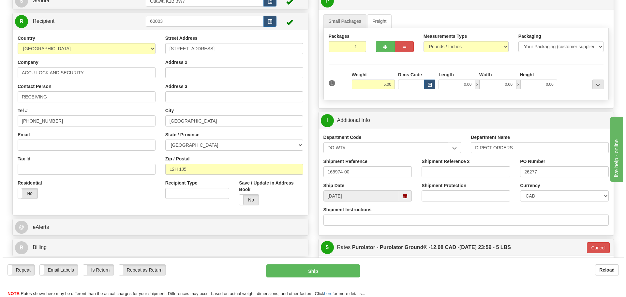
scroll to position [65, 0]
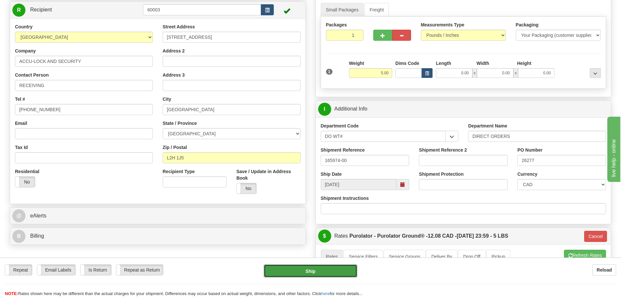
click at [316, 272] on button "Ship" at bounding box center [311, 271] width 94 height 13
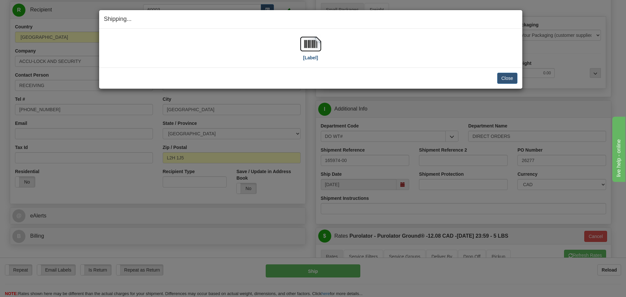
drag, startPoint x: 311, startPoint y: 62, endPoint x: 310, endPoint y: 58, distance: 3.6
click at [311, 61] on div "[Label] IMPORTANT NOTICE Embassy / Consulate / Government Building / Hospital C…" at bounding box center [310, 48] width 423 height 39
click at [310, 58] on label "[Label]" at bounding box center [310, 57] width 15 height 7
click at [501, 74] on button "Close" at bounding box center [508, 78] width 20 height 11
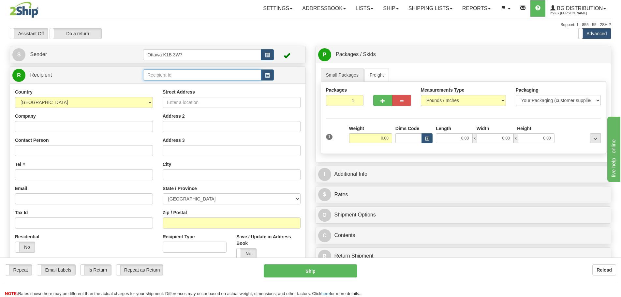
click at [224, 80] on input "text" at bounding box center [202, 74] width 118 height 11
type input "60677"
drag, startPoint x: 246, startPoint y: 36, endPoint x: 251, endPoint y: 34, distance: 4.4
click at [248, 35] on div "Assistant On Assistant Off Do a return Do a return" at bounding box center [132, 33] width 255 height 11
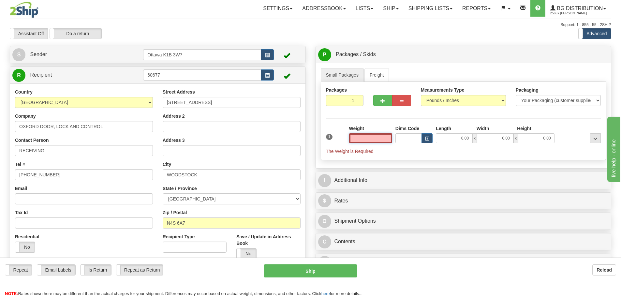
click at [371, 142] on input "text" at bounding box center [370, 138] width 43 height 10
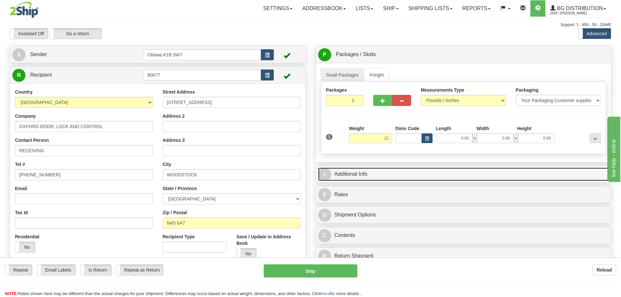
type input "12.00"
click at [425, 172] on link "I Additional Info" at bounding box center [463, 174] width 291 height 13
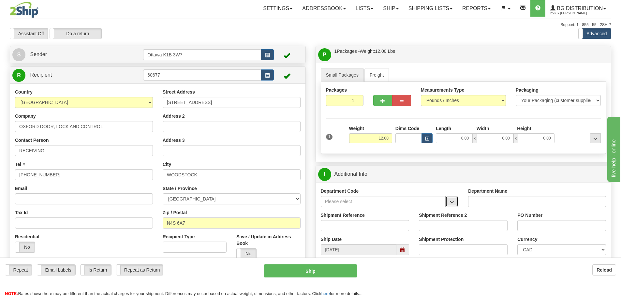
click at [451, 203] on span "button" at bounding box center [452, 202] width 5 height 4
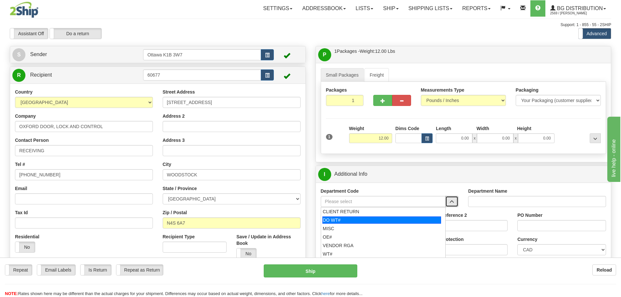
click at [393, 221] on div "DO WT#" at bounding box center [382, 220] width 119 height 7
type input "DO WT#"
type input "DIRECT ORDERS"
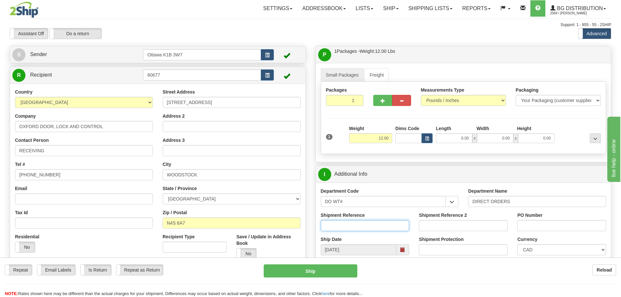
click at [366, 227] on input "Shipment Reference" at bounding box center [365, 225] width 89 height 11
type input "166021-00"
click at [565, 223] on input "PO Number" at bounding box center [562, 225] width 89 height 11
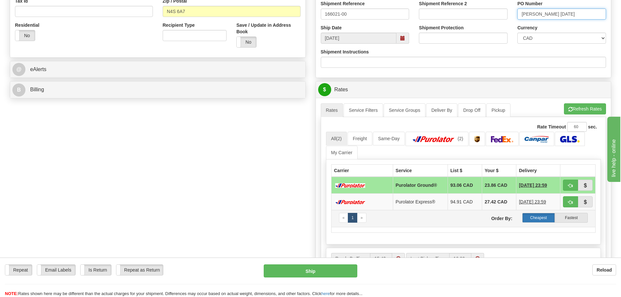
scroll to position [228, 0]
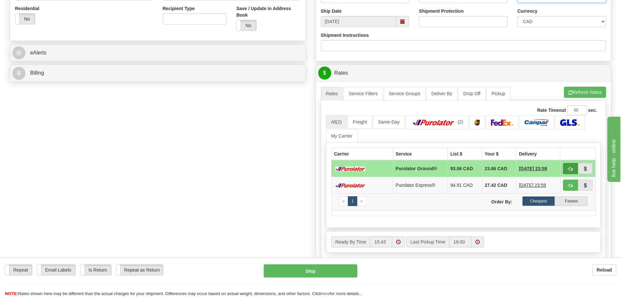
type input "Dave 09/09/2025"
click at [574, 167] on button "button" at bounding box center [570, 168] width 15 height 11
type input "260"
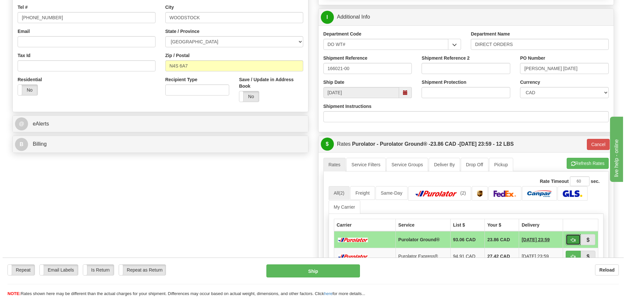
scroll to position [65, 0]
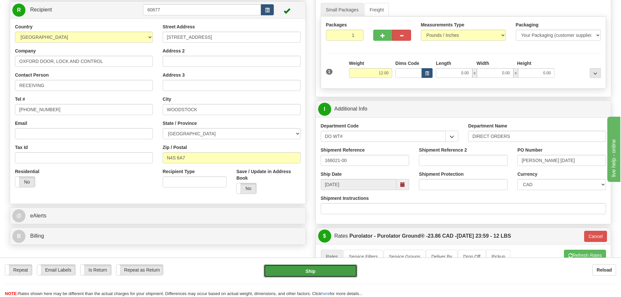
click at [316, 266] on button "Ship" at bounding box center [311, 271] width 94 height 13
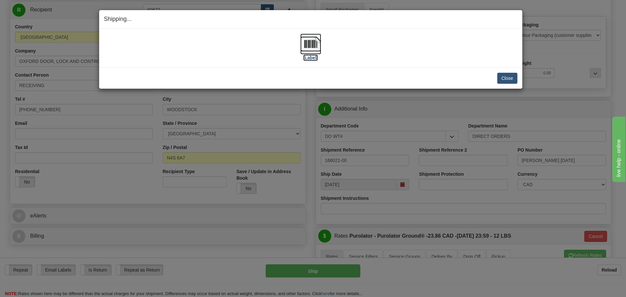
click at [315, 59] on label "[Label]" at bounding box center [310, 57] width 15 height 7
click at [503, 79] on button "Close" at bounding box center [508, 78] width 20 height 11
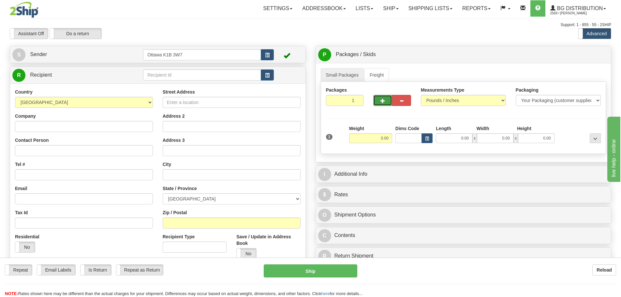
click at [377, 98] on button "button" at bounding box center [383, 100] width 19 height 11
type input "2"
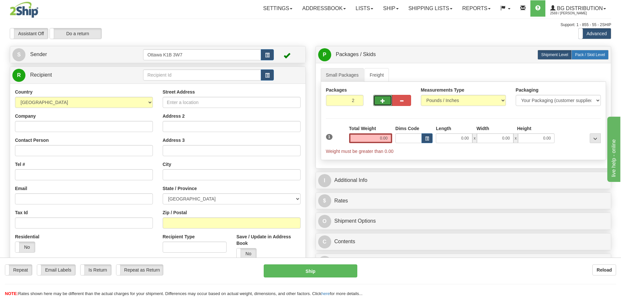
click at [588, 58] on label "Pack / Skid Level Pack.." at bounding box center [590, 55] width 37 height 10
radio input "true"
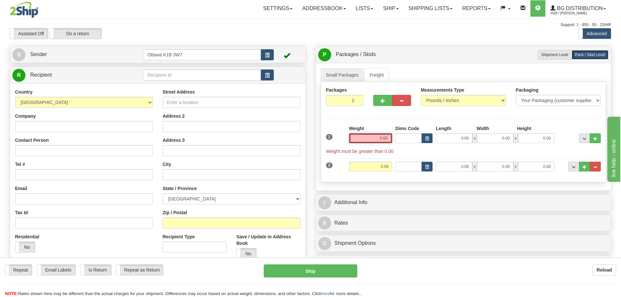
click at [363, 140] on input "0.00" at bounding box center [370, 138] width 43 height 10
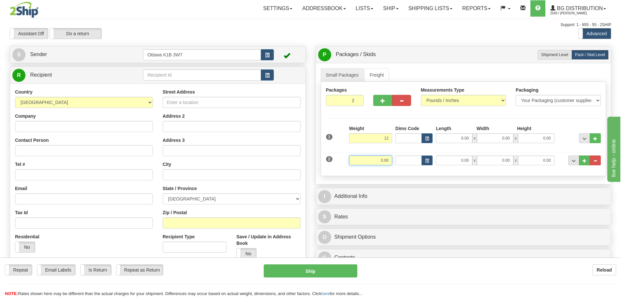
type input "12.00"
click at [387, 160] on input "0.00" at bounding box center [370, 161] width 43 height 10
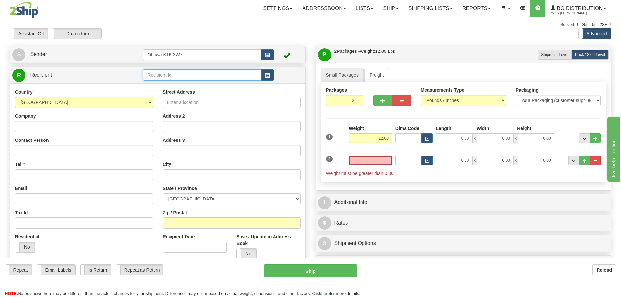
type input "0.00"
click at [204, 80] on input "text" at bounding box center [202, 74] width 118 height 11
type input "910855"
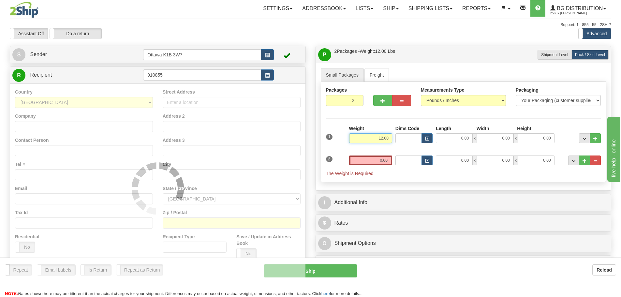
click at [262, 36] on div "Assistant On Assistant Off Do a return Do a return Previous Next Standard Advan…" at bounding box center [311, 33] width 612 height 11
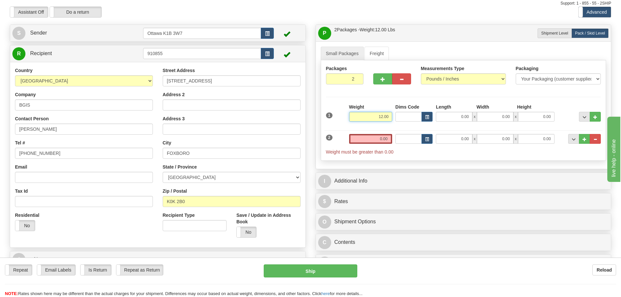
scroll to position [33, 0]
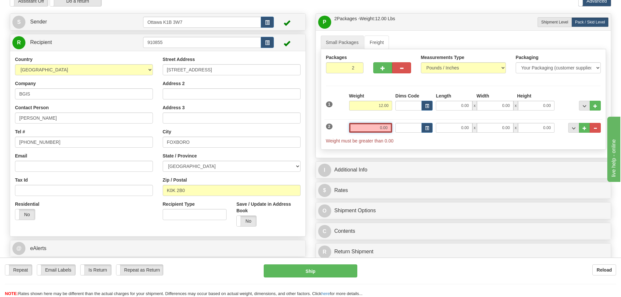
click at [372, 129] on input "0.00" at bounding box center [370, 128] width 43 height 10
click at [389, 127] on input "text" at bounding box center [370, 128] width 43 height 10
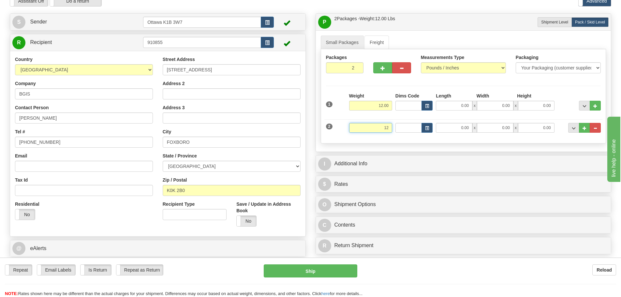
drag, startPoint x: 385, startPoint y: 129, endPoint x: 418, endPoint y: 146, distance: 36.8
click at [416, 144] on div "Small Packages Freight Packages 2 2 Measurements Type" at bounding box center [464, 90] width 296 height 121
type input "12.00"
click at [315, 82] on div "P Packages / Skids 2 Packages - Weight: 12.00 Lbs 1 Skids - Weight: 0.00 Lbs Sh…" at bounding box center [464, 135] width 306 height 244
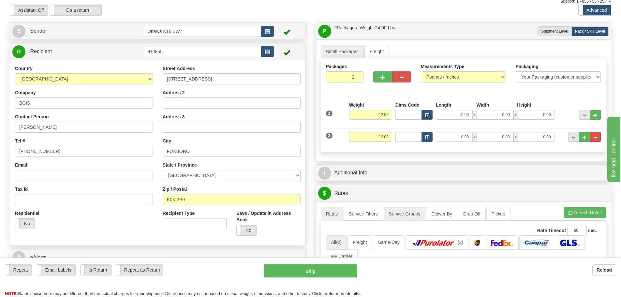
scroll to position [0, 0]
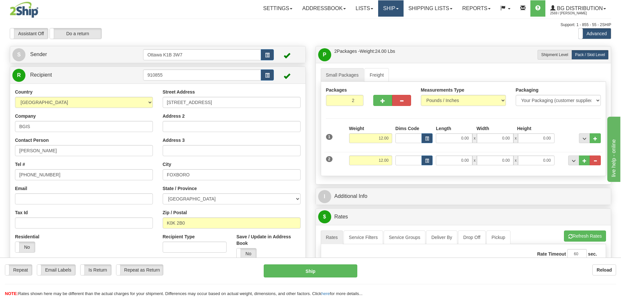
click at [400, 6] on link "Ship" at bounding box center [390, 8] width 25 height 16
click at [391, 22] on link "Ship Screen" at bounding box center [378, 23] width 52 height 8
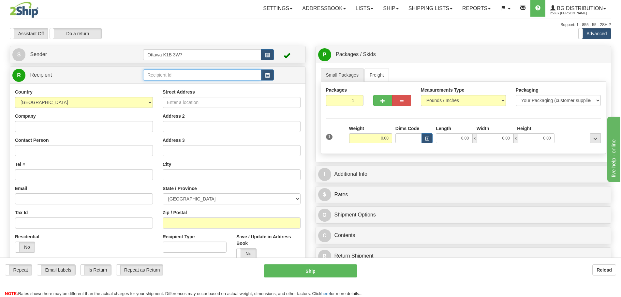
click at [165, 79] on input "text" at bounding box center [202, 74] width 118 height 11
type input "910665"
click at [230, 25] on div "Support: 1 - 855 - 55 - 2SHIP" at bounding box center [311, 25] width 602 height 6
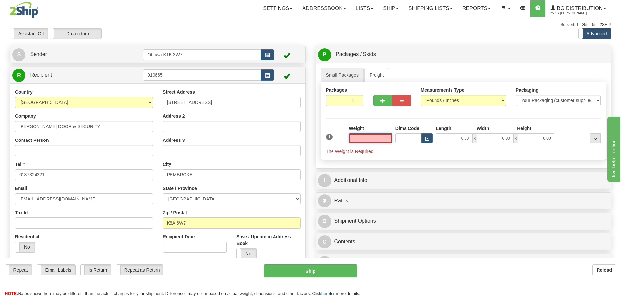
click at [373, 140] on input "text" at bounding box center [370, 138] width 43 height 10
type input "0.00"
click at [380, 98] on button "button" at bounding box center [383, 100] width 19 height 11
type input "2"
click at [595, 56] on span "Pack / Skid Level" at bounding box center [590, 55] width 30 height 5
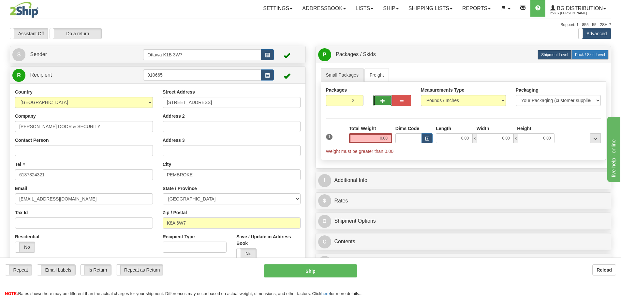
radio input "true"
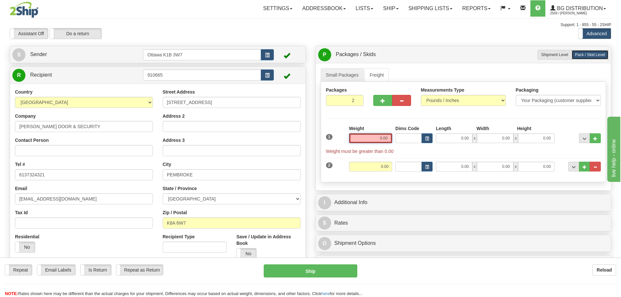
click at [373, 137] on input "0.00" at bounding box center [370, 138] width 43 height 10
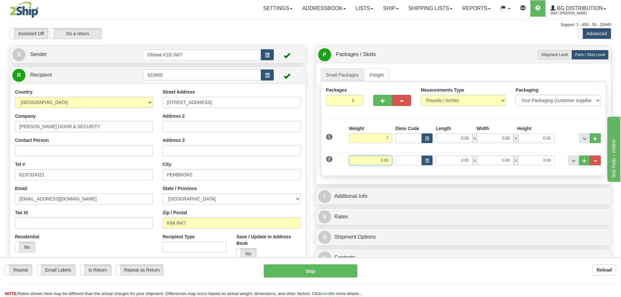
type input "7.00"
click at [385, 159] on input "0.00" at bounding box center [370, 161] width 43 height 10
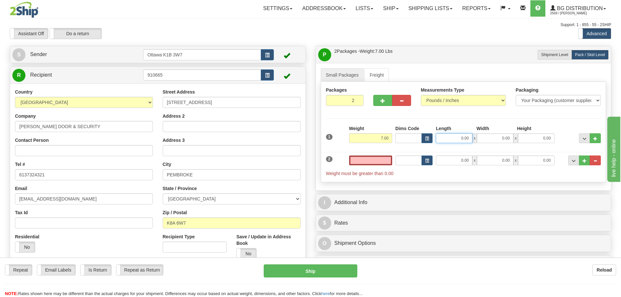
type input "0.00"
click at [442, 140] on input "0.00" at bounding box center [454, 138] width 37 height 10
type input "12.00"
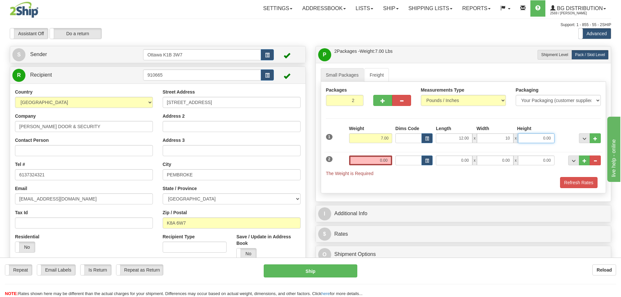
type input "10.00"
type input "8.50"
click at [365, 159] on input "0.00" at bounding box center [370, 161] width 43 height 10
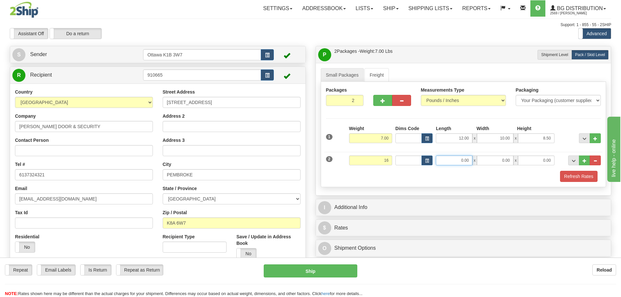
type input "16.00"
click at [438, 156] on input "0.00" at bounding box center [454, 161] width 37 height 10
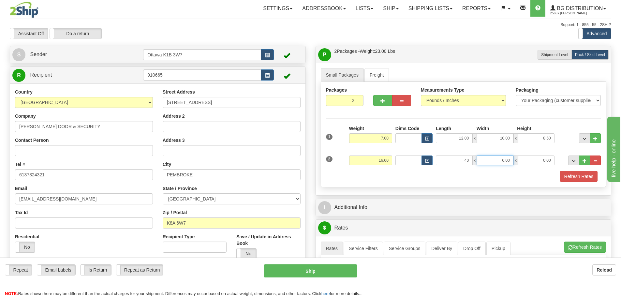
type input "40.00"
click at [496, 161] on input "0.00" at bounding box center [495, 161] width 37 height 10
type input "11.50"
type input "6.50"
click at [574, 174] on button "Refresh Rates" at bounding box center [579, 176] width 38 height 11
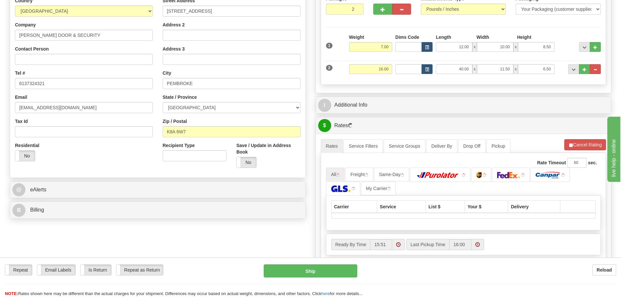
scroll to position [98, 0]
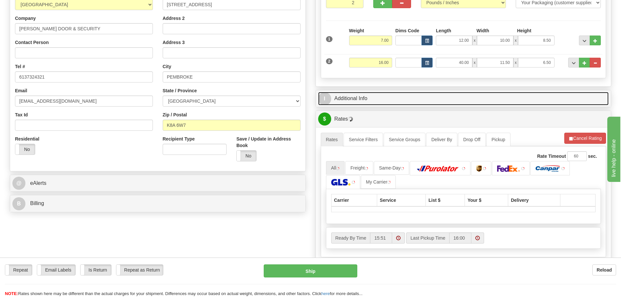
click at [351, 93] on link "I Additional Info" at bounding box center [463, 98] width 291 height 13
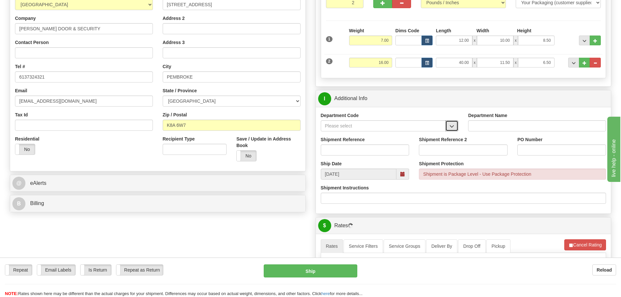
click at [454, 129] on span "button" at bounding box center [452, 126] width 5 height 4
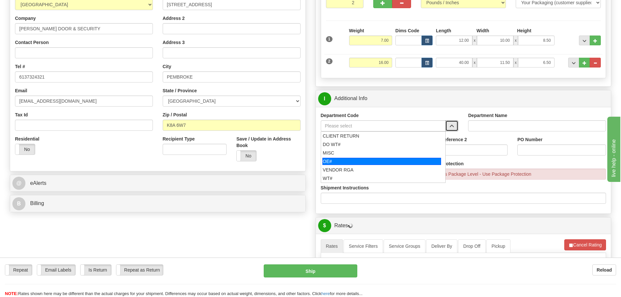
click at [380, 160] on div "OE#" at bounding box center [382, 161] width 119 height 7
type input "OE#"
type input "ORDERS"
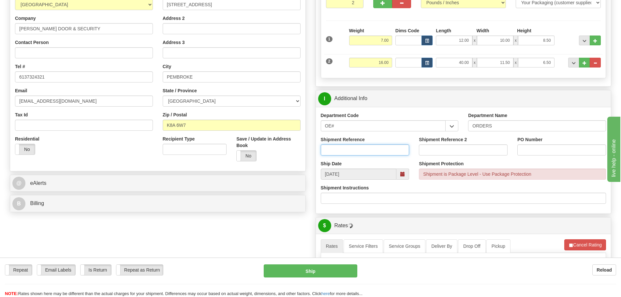
click at [361, 149] on input "Shipment Reference" at bounding box center [365, 150] width 89 height 11
type input "10204009-00"
click at [530, 148] on input "PO Number" at bounding box center [562, 150] width 89 height 11
type input "N/A"
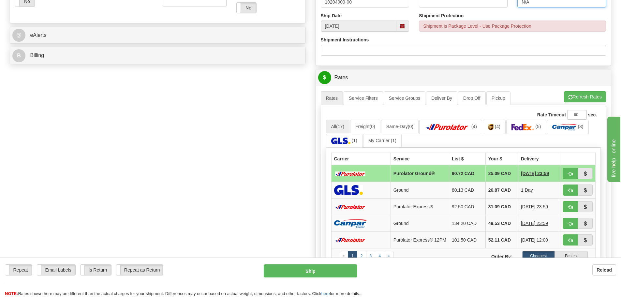
scroll to position [261, 0]
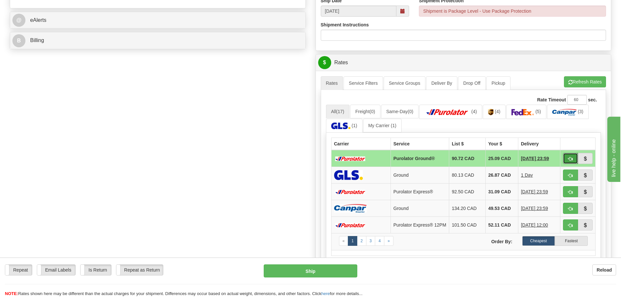
click at [568, 159] on button "button" at bounding box center [570, 158] width 15 height 11
type input "260"
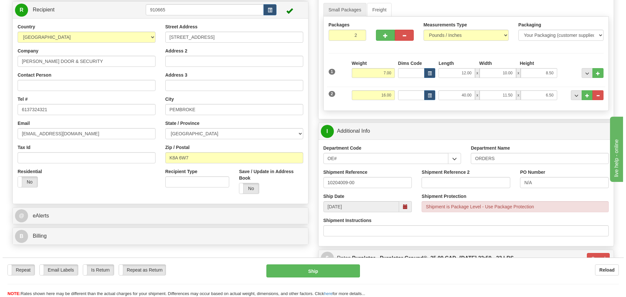
scroll to position [98, 0]
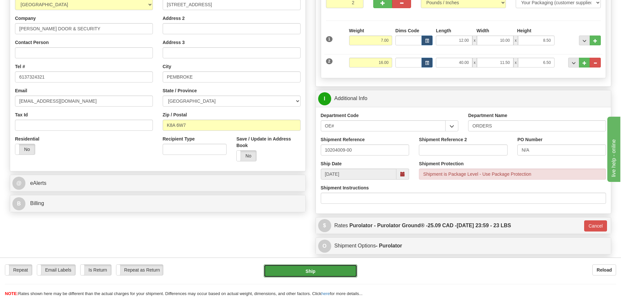
click at [325, 273] on button "Ship" at bounding box center [311, 271] width 94 height 13
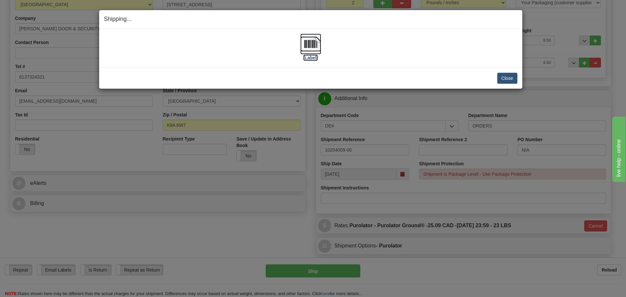
click at [313, 60] on label "[Label]" at bounding box center [310, 57] width 15 height 7
click at [511, 78] on button "Close" at bounding box center [508, 78] width 20 height 11
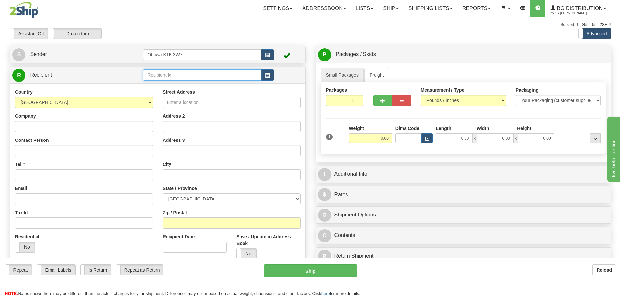
click at [192, 74] on input "text" at bounding box center [202, 74] width 118 height 11
type input "910651"
click at [215, 32] on div "Assistant On Assistant Off Do a return Do a return" at bounding box center [132, 33] width 255 height 11
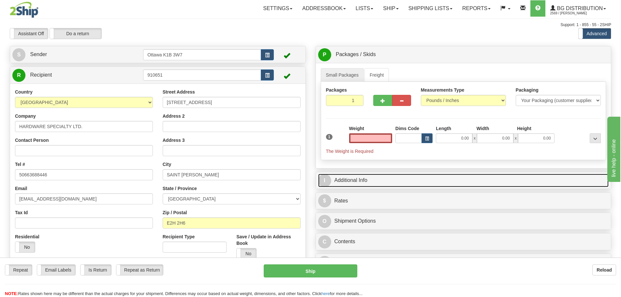
type input "0.00"
click at [434, 178] on link "I Additional Info" at bounding box center [463, 180] width 291 height 13
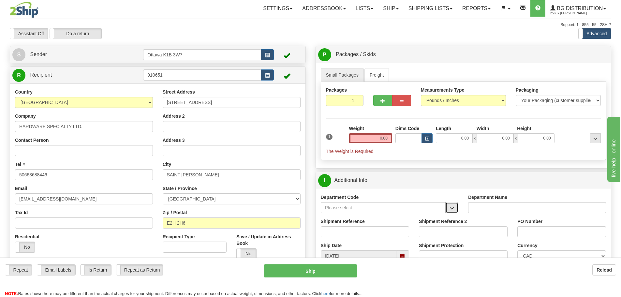
click at [452, 206] on span "button" at bounding box center [452, 208] width 5 height 4
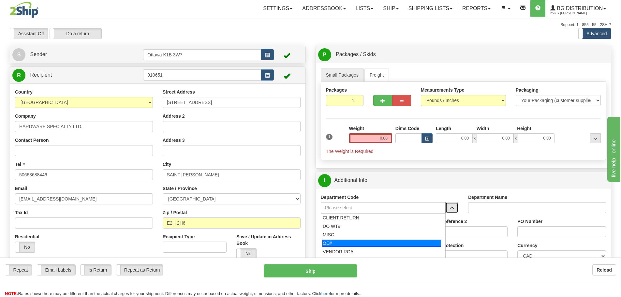
click at [375, 243] on div "OE#" at bounding box center [382, 243] width 119 height 7
type input "OE#"
type input "ORDERS"
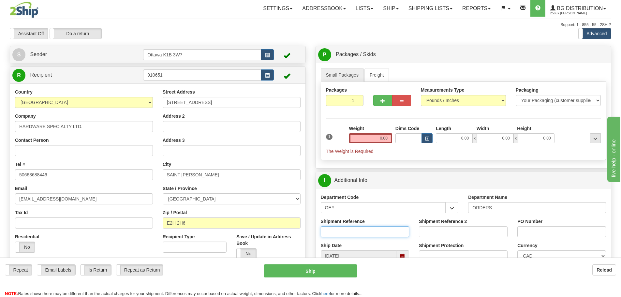
click at [369, 230] on input "Shipment Reference" at bounding box center [365, 231] width 89 height 11
type input "10204036-00"
click at [549, 231] on input "PO Number" at bounding box center [562, 231] width 89 height 11
type input "BG-080925R"
click at [381, 140] on input "0.00" at bounding box center [370, 138] width 43 height 10
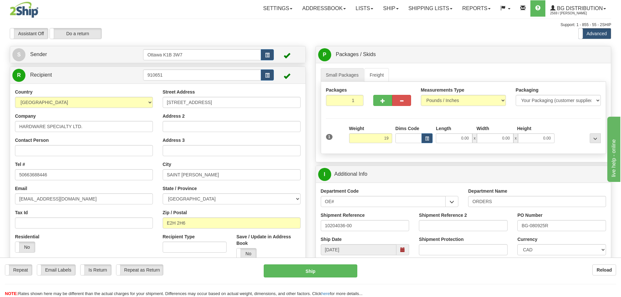
drag, startPoint x: 324, startPoint y: 115, endPoint x: 320, endPoint y: 115, distance: 3.3
click at [324, 115] on div "Packages 1 1 Measurements Type" at bounding box center [464, 118] width 286 height 72
type input "19.00"
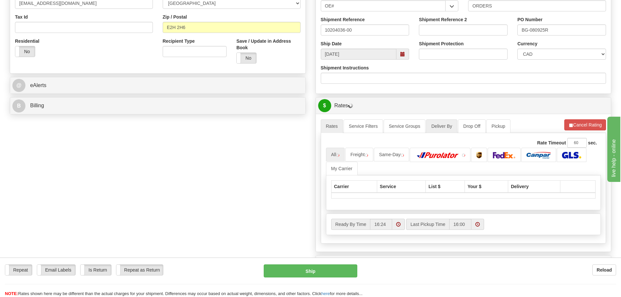
scroll to position [33, 0]
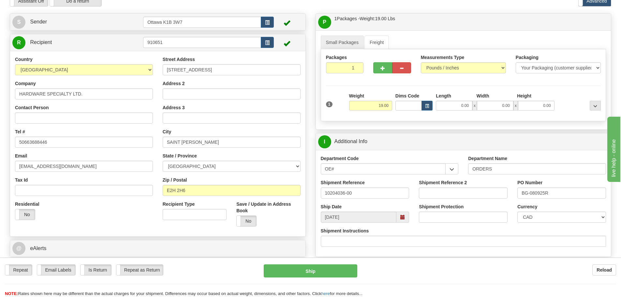
click at [448, 100] on div "Length" at bounding box center [455, 97] width 40 height 8
click at [446, 103] on input "0.00" at bounding box center [454, 106] width 37 height 10
type input "14.50"
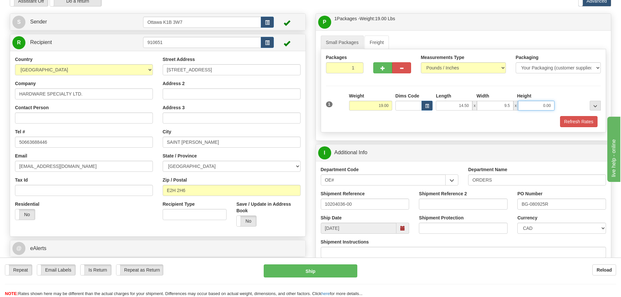
type input "9.50"
click at [577, 120] on button "Refresh Rates" at bounding box center [579, 121] width 38 height 11
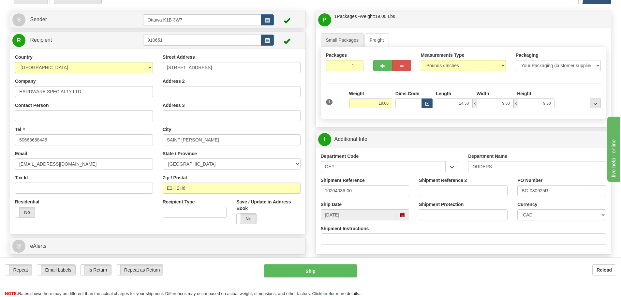
scroll to position [196, 0]
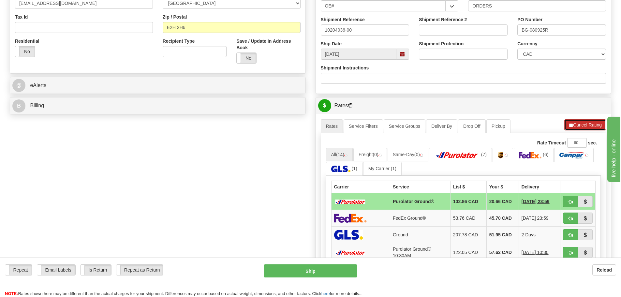
click at [585, 126] on button "Cancel Rating" at bounding box center [586, 124] width 42 height 11
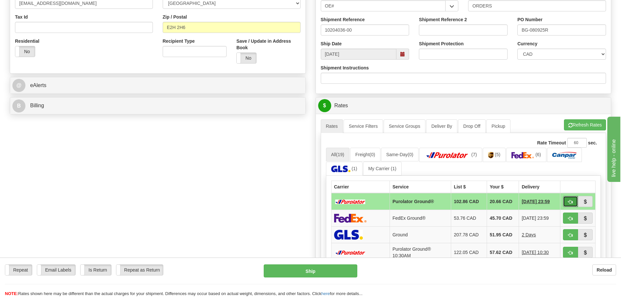
click at [566, 200] on button "button" at bounding box center [570, 201] width 15 height 11
type input "260"
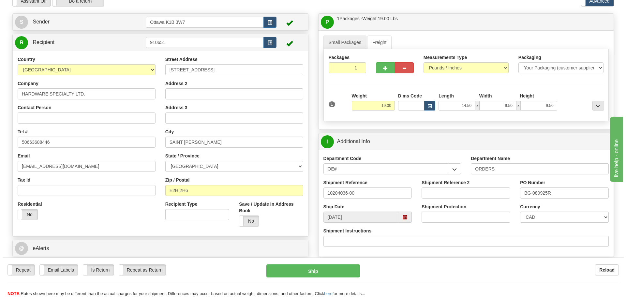
scroll to position [65, 0]
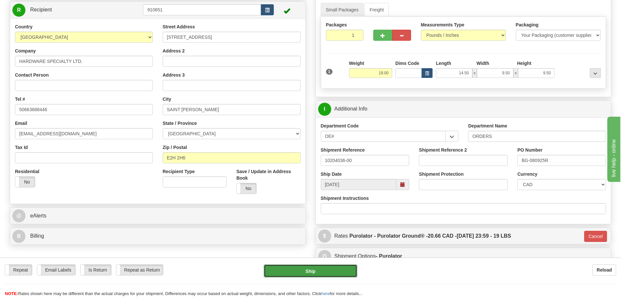
click at [325, 276] on button "Ship" at bounding box center [311, 271] width 94 height 13
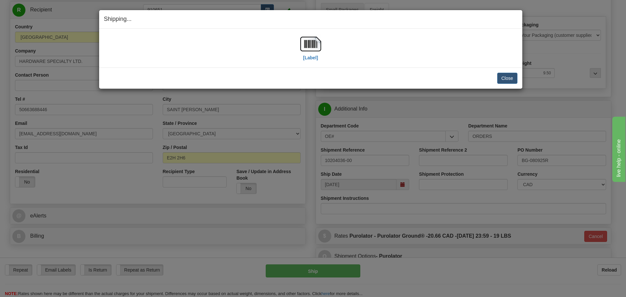
click at [311, 61] on div "[Label]" at bounding box center [310, 48] width 21 height 29
click at [310, 57] on label "[Label]" at bounding box center [310, 57] width 15 height 7
